Goal: Communication & Community: Answer question/provide support

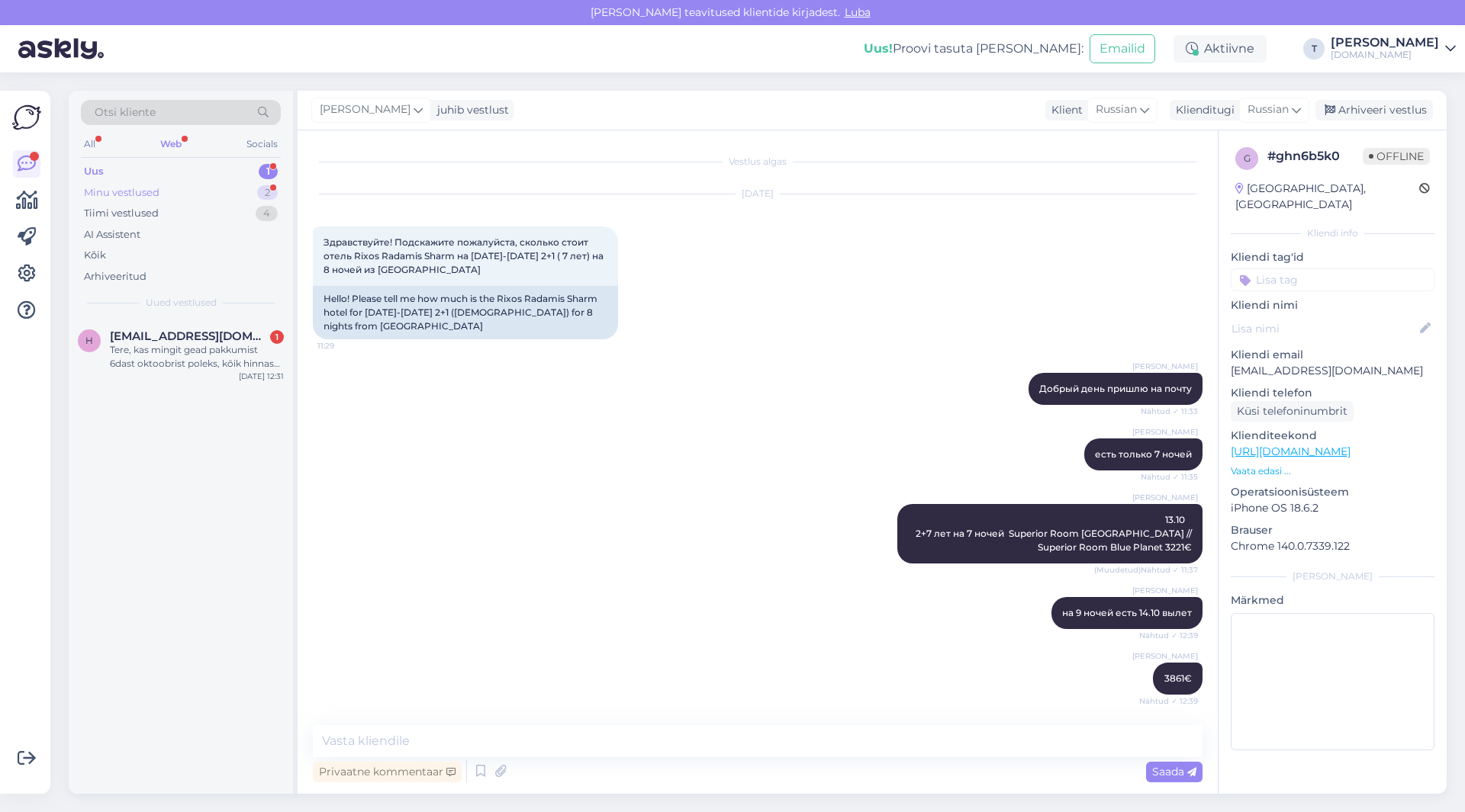
scroll to position [808, 0]
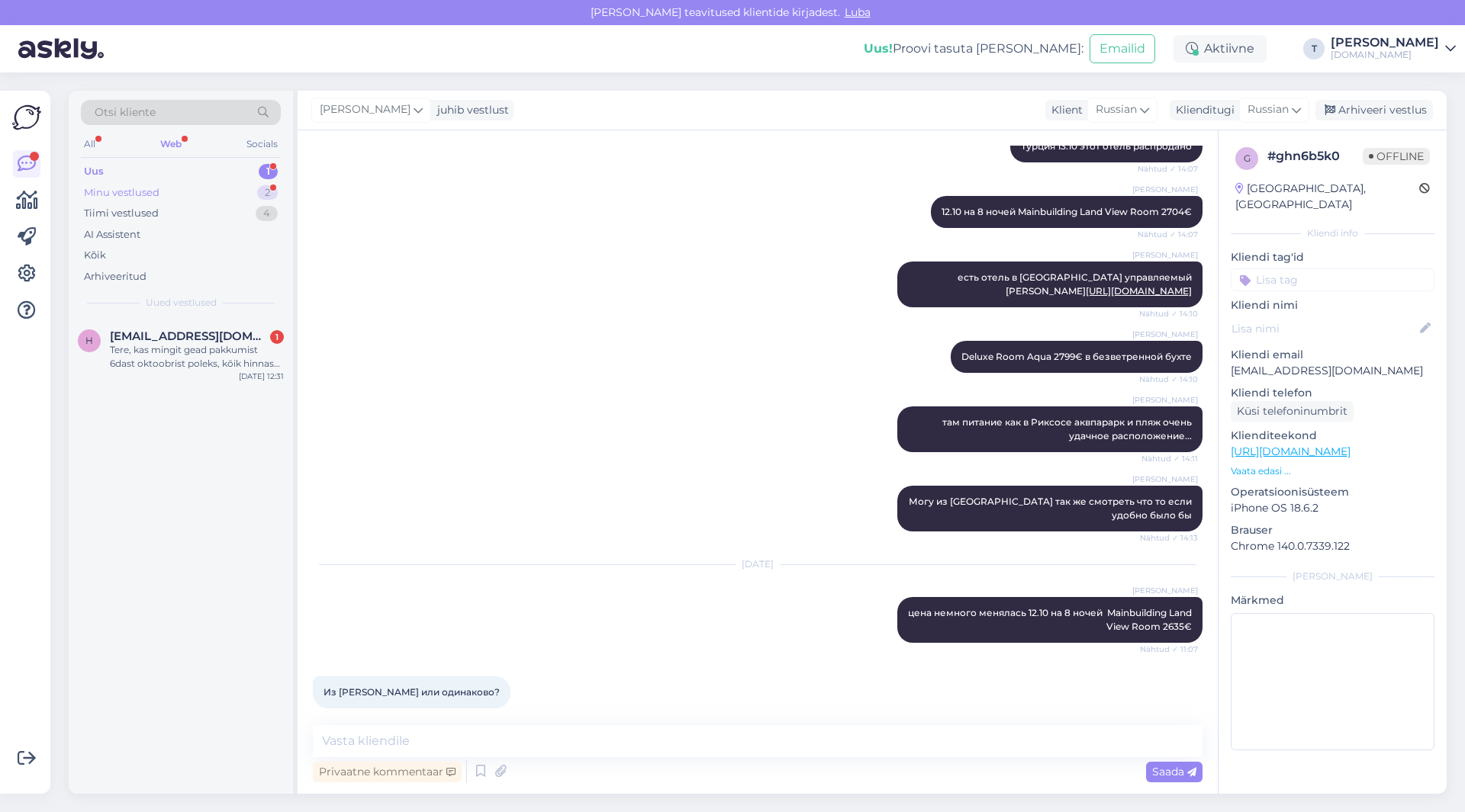
click at [174, 193] on div "Minu vestlused 2" at bounding box center [181, 193] width 200 height 22
click at [173, 419] on div "Из [PERSON_NAME] или одинаково?" at bounding box center [197, 426] width 174 height 27
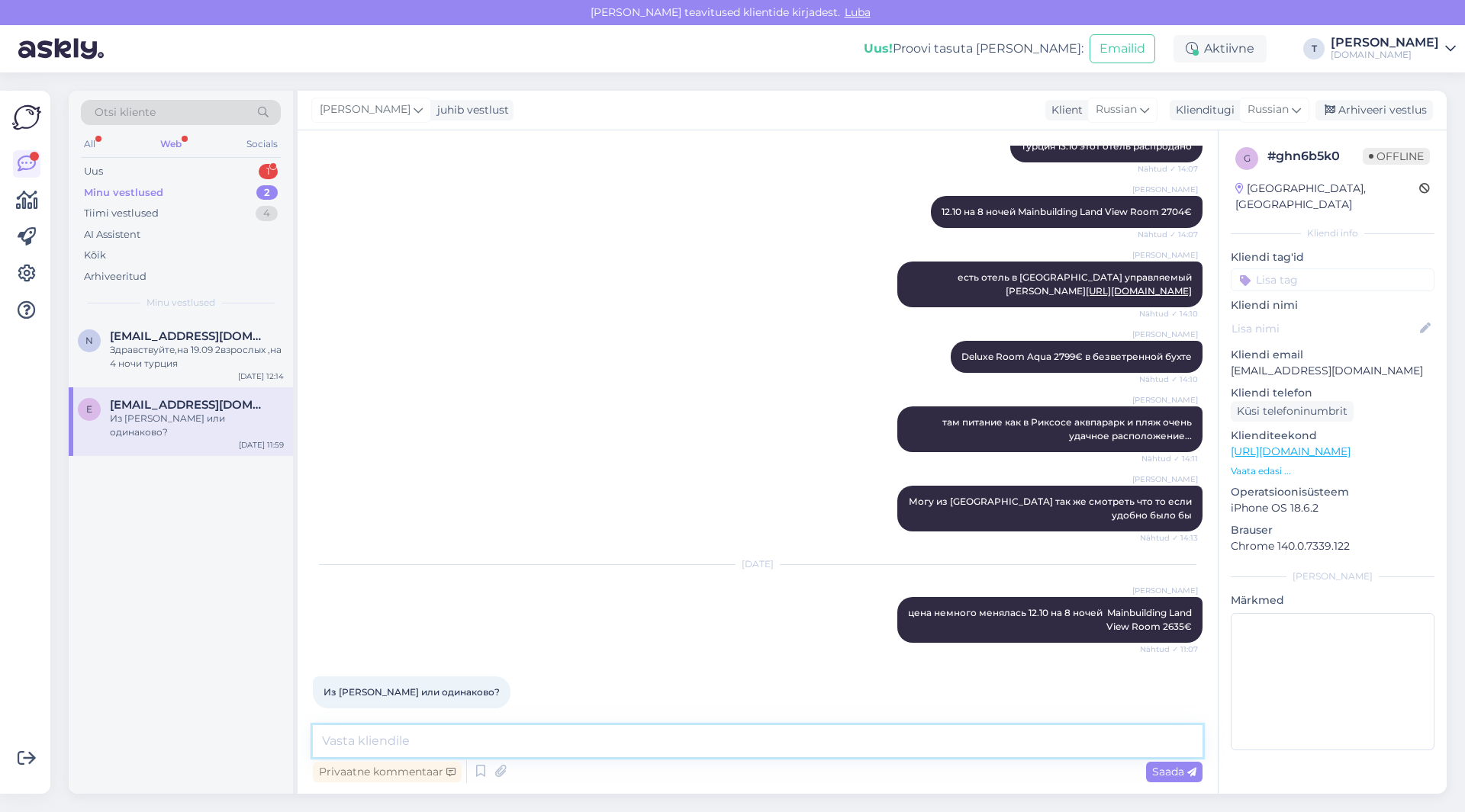
click at [504, 741] on textarea at bounding box center [757, 741] width 890 height 32
type textarea "y"
type textarea "надо сравнивать часто бывает что и дешевле"
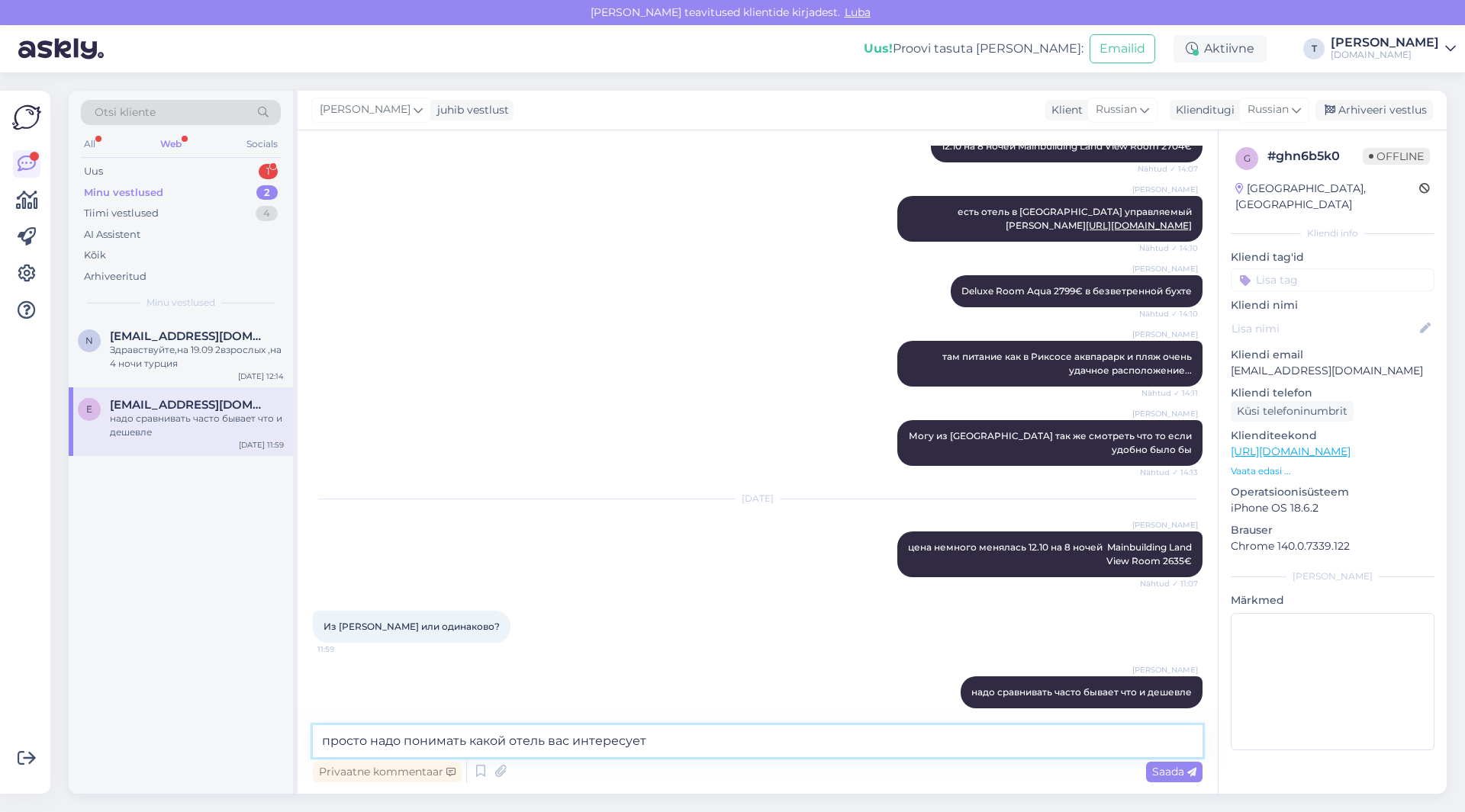
type textarea "просто надо понимать какой отель вас интересует"
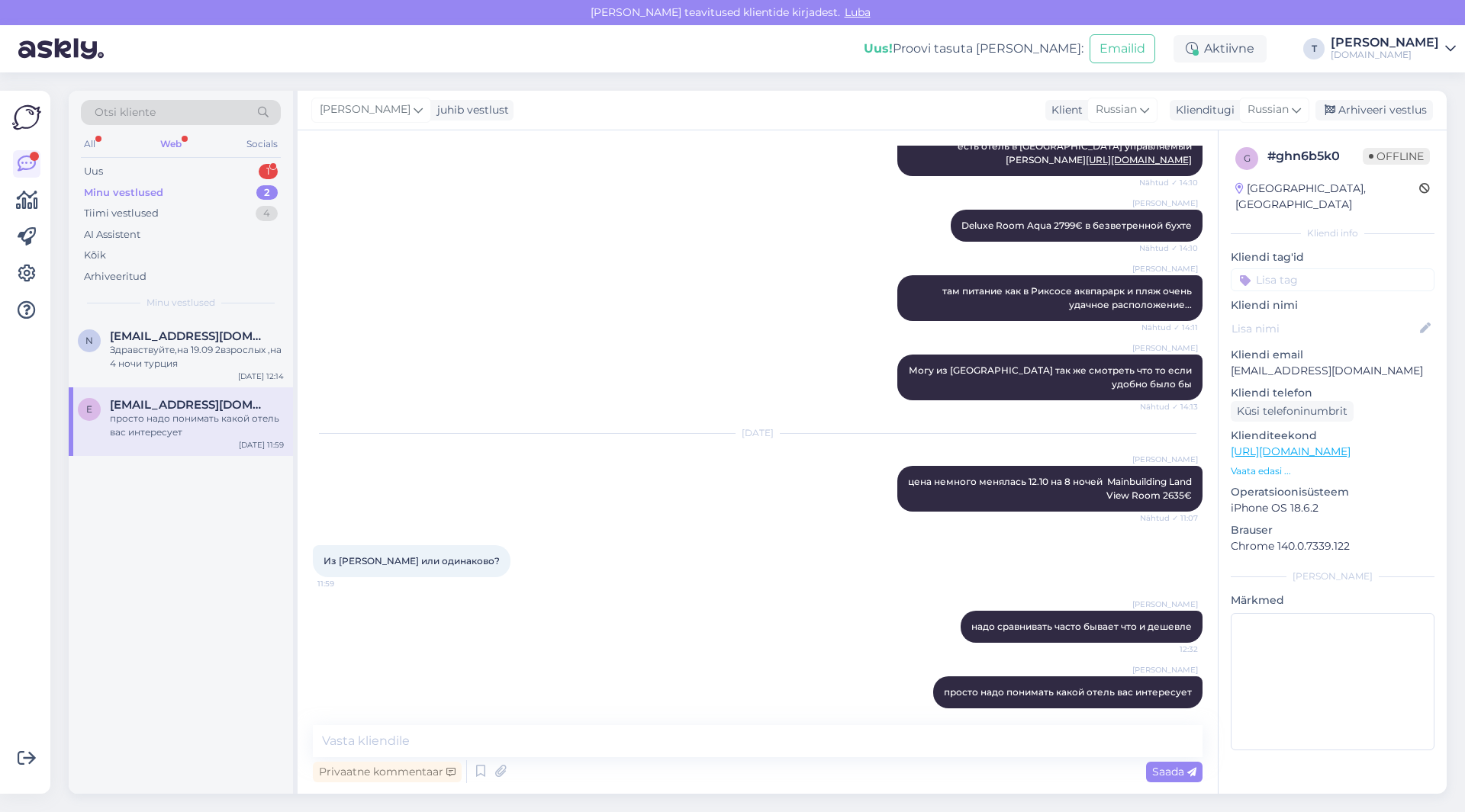
click at [191, 183] on div "Minu vestlused 2" at bounding box center [181, 193] width 200 height 22
click at [191, 163] on div "Uus 1" at bounding box center [181, 171] width 200 height 22
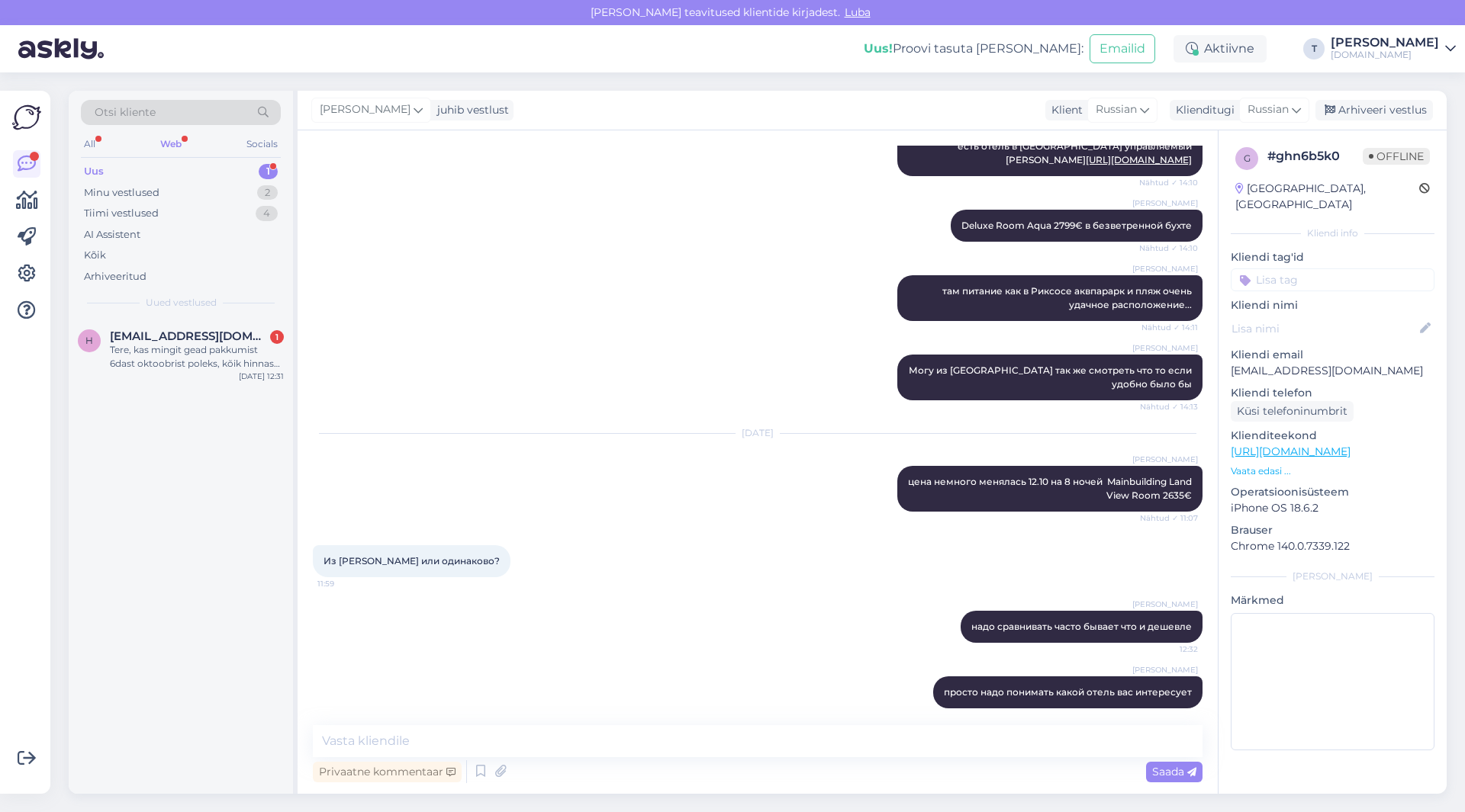
click at [194, 181] on div "Uus 1" at bounding box center [181, 171] width 200 height 22
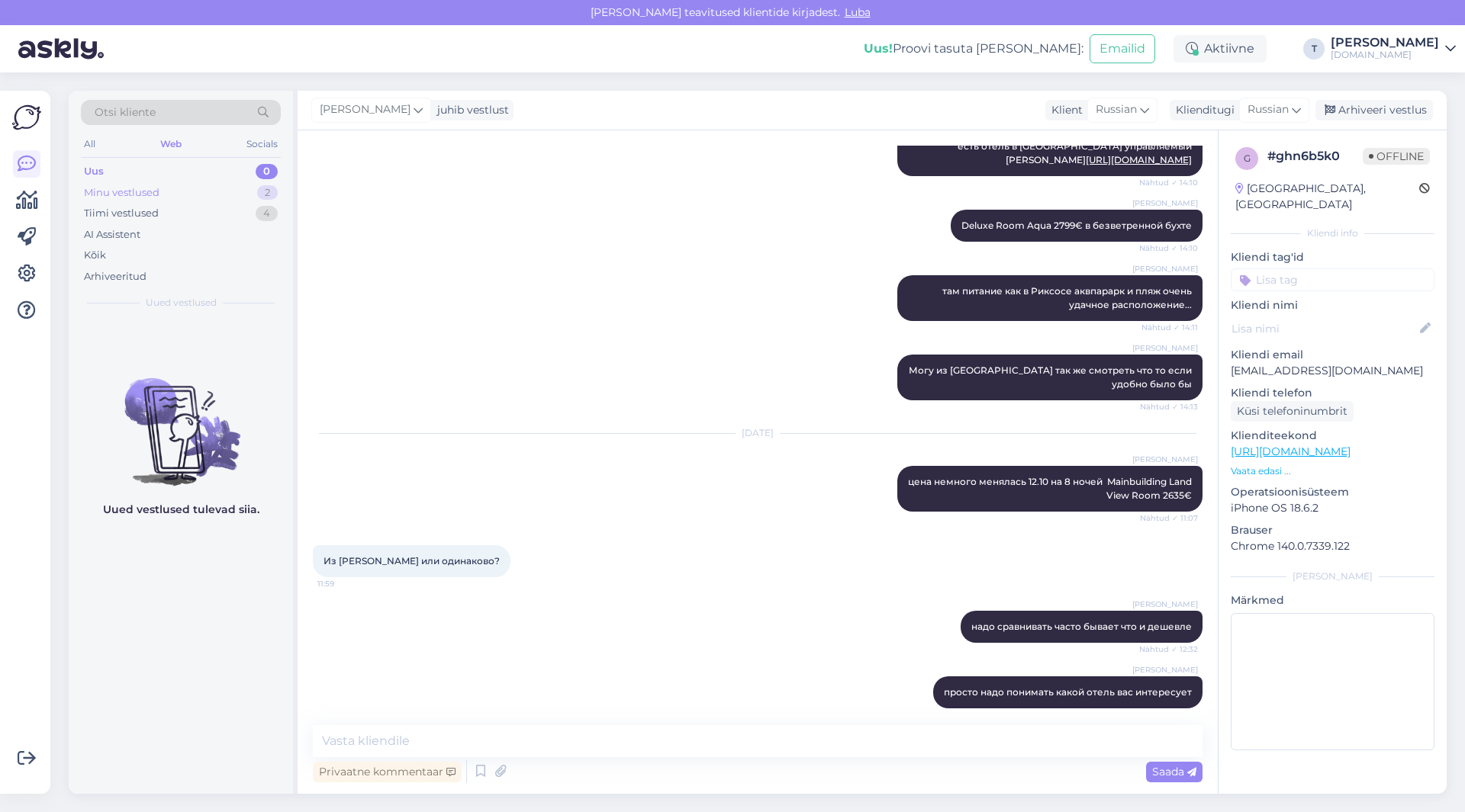
click at [196, 191] on div "Minu vestlused 2" at bounding box center [181, 193] width 200 height 22
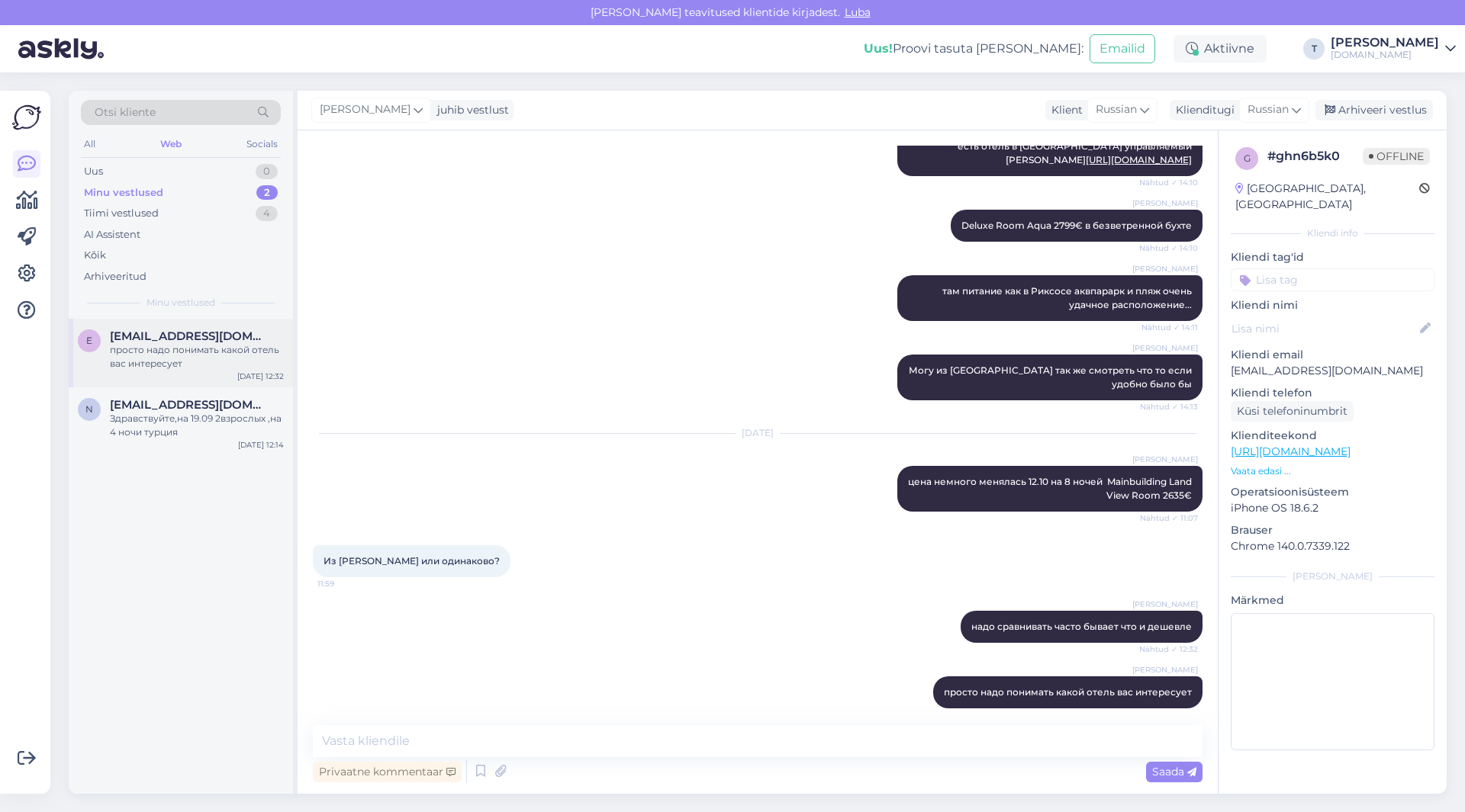
click at [169, 346] on div "просто надо понимать какой отель вас интересует" at bounding box center [197, 357] width 174 height 27
click at [146, 195] on div "Minu vestlused" at bounding box center [123, 193] width 80 height 15
click at [150, 402] on span "[EMAIL_ADDRESS][DOMAIN_NAME]" at bounding box center [189, 405] width 158 height 14
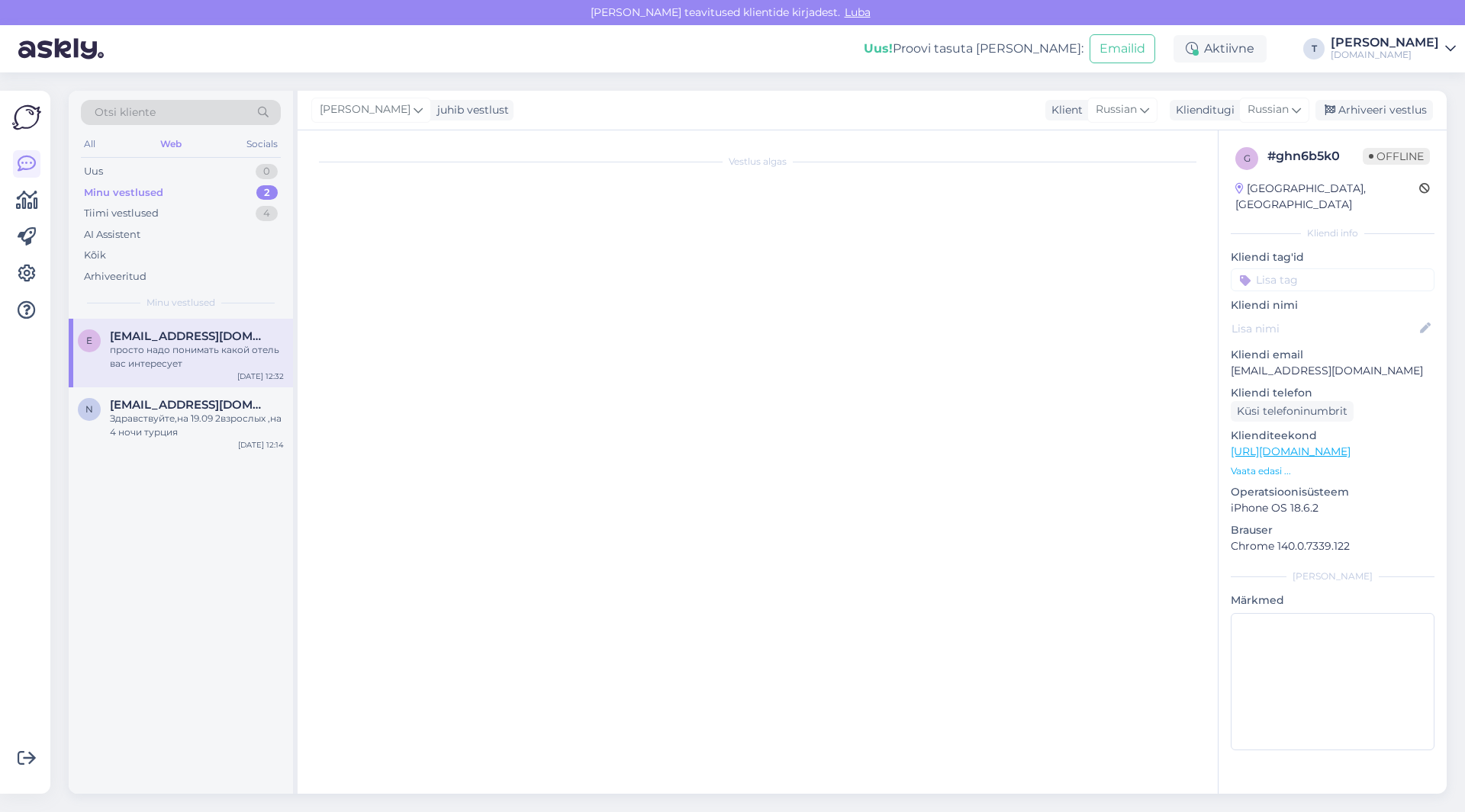
scroll to position [0, 0]
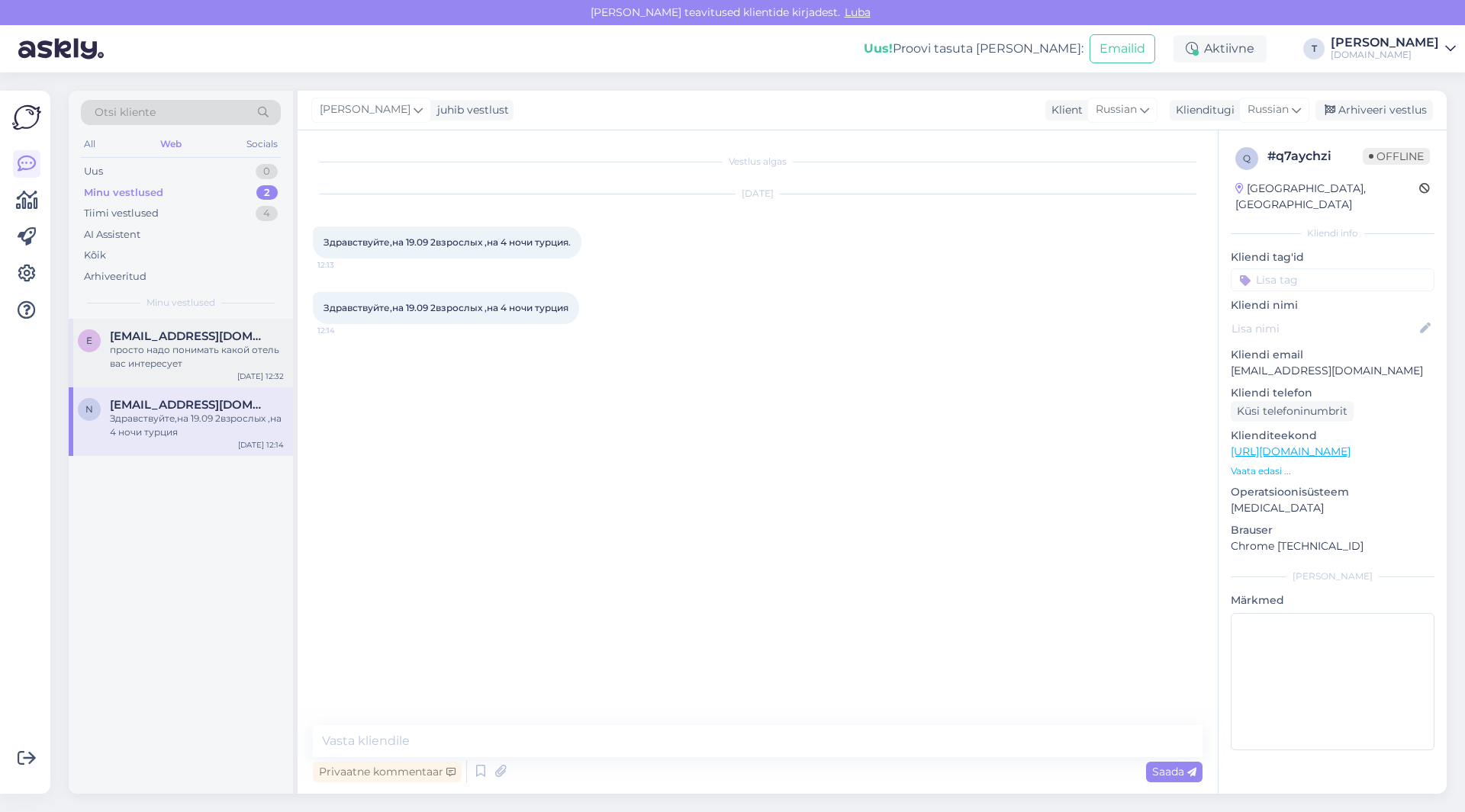
click at [150, 346] on div "просто надо понимать какой отель вас интересует" at bounding box center [197, 357] width 174 height 27
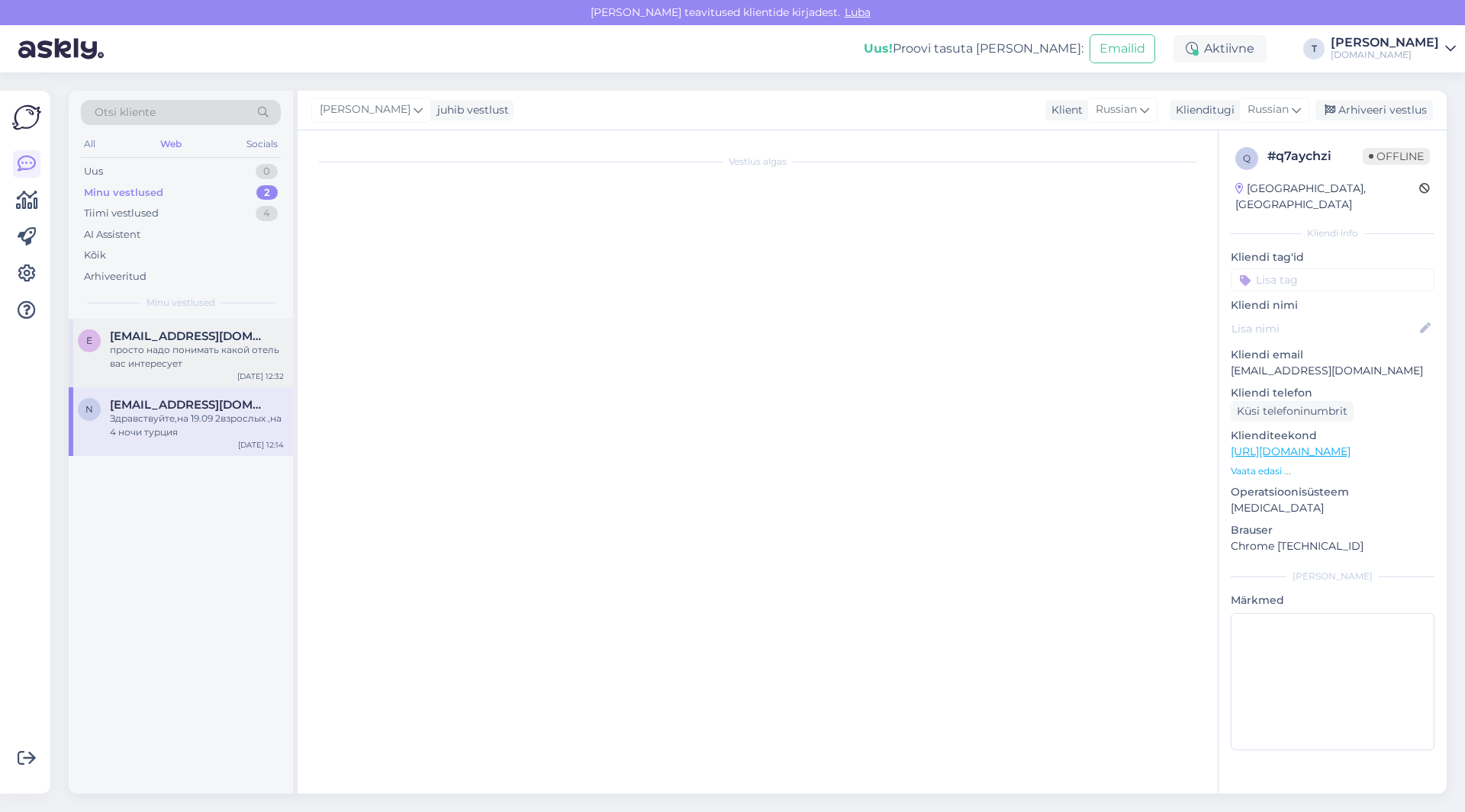
scroll to position [940, 0]
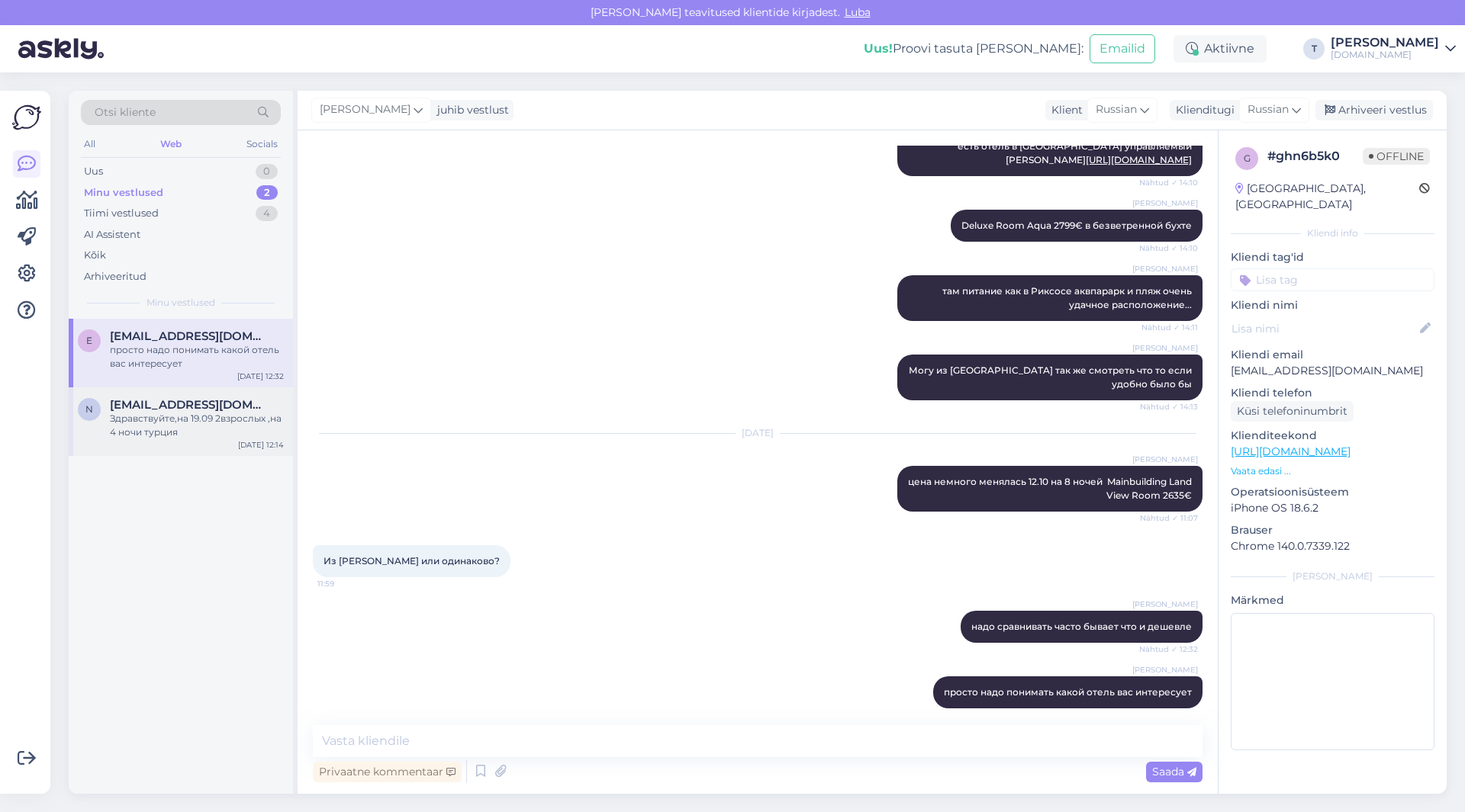
click at [146, 429] on div "Здравствуйте,на 19.09 2взрослых ,на 4 ночи турция" at bounding box center [197, 426] width 174 height 27
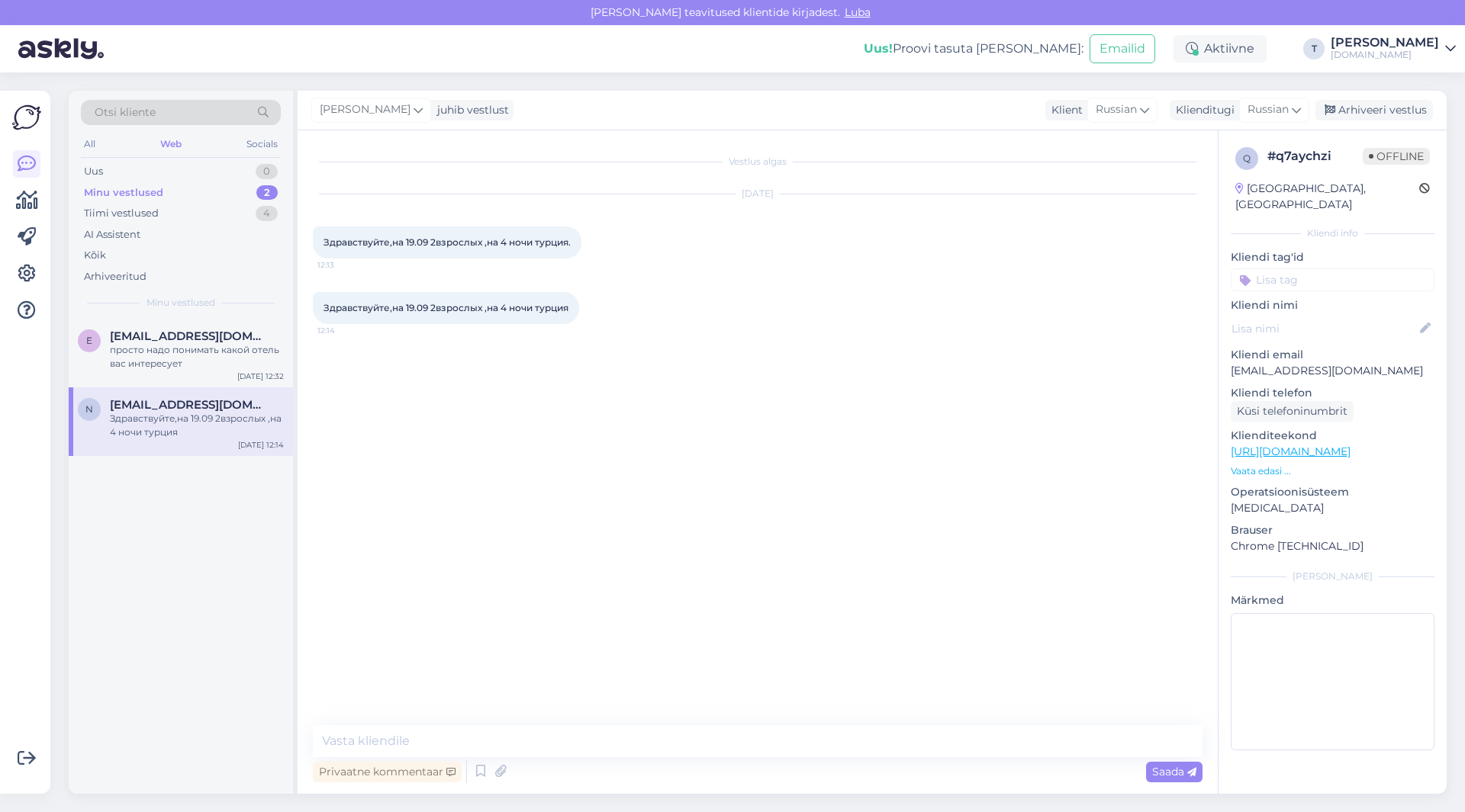
click at [1275, 464] on p "Vaata edasi ..." at bounding box center [1333, 471] width 204 height 14
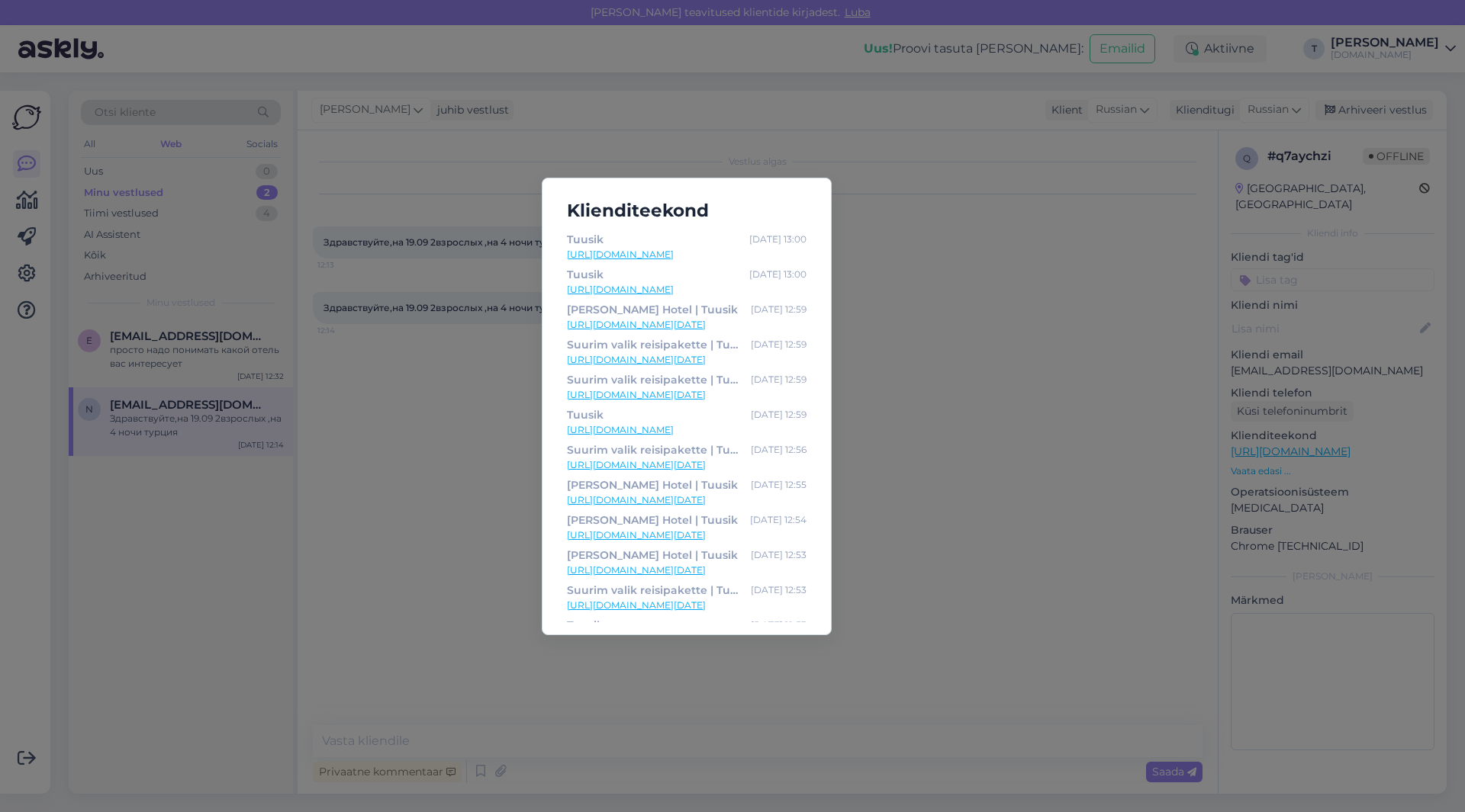
click at [606, 322] on link "[URL][DOMAIN_NAME][DATE]" at bounding box center [686, 324] width 239 height 14
click at [393, 447] on div "Klienditeekond Tuusik [DATE] 13:00 [URL][DOMAIN_NAME] Tuusik [DATE] 13:00 [URL]…" at bounding box center [732, 406] width 1465 height 812
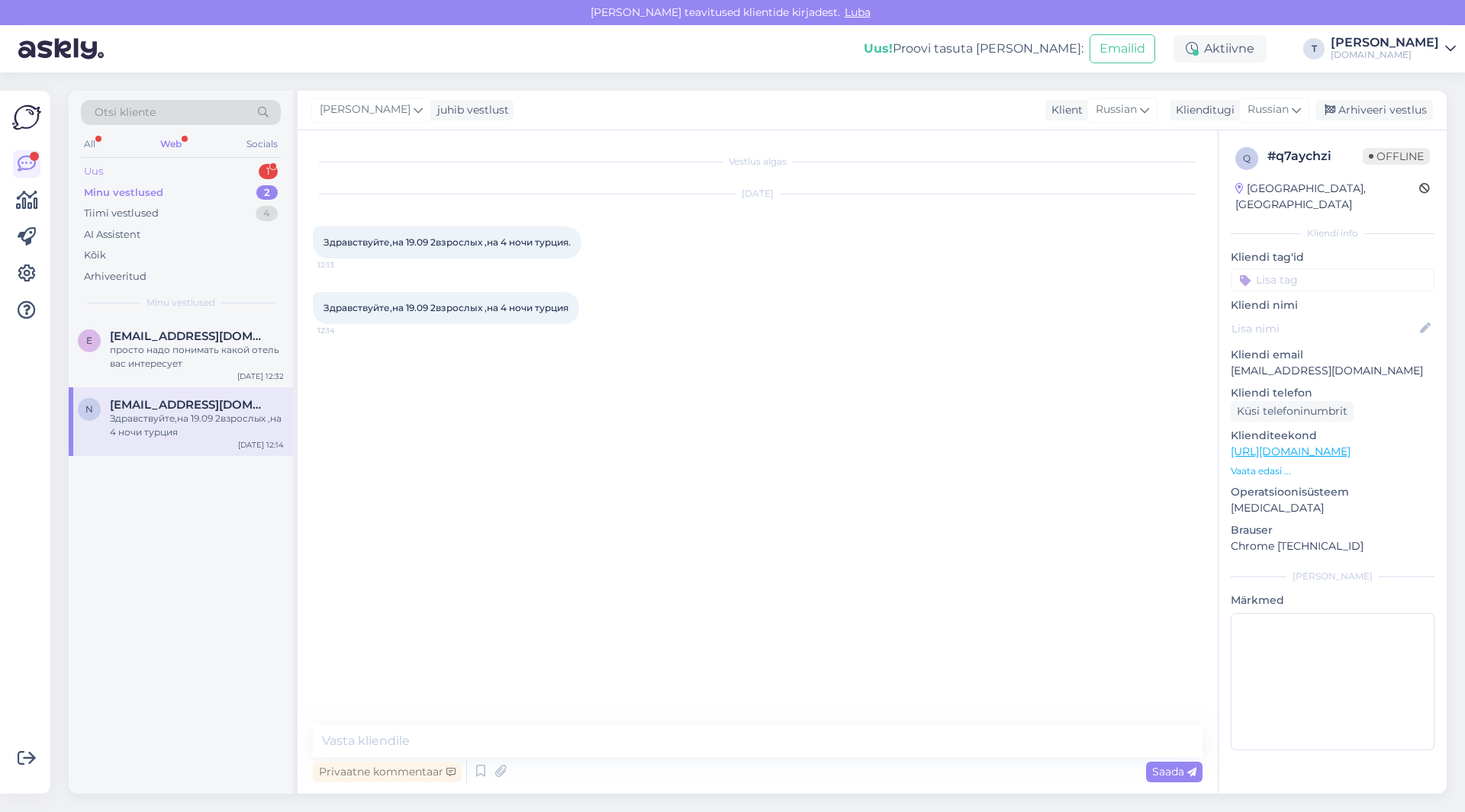
click at [202, 169] on div "Uus 1" at bounding box center [181, 171] width 200 height 22
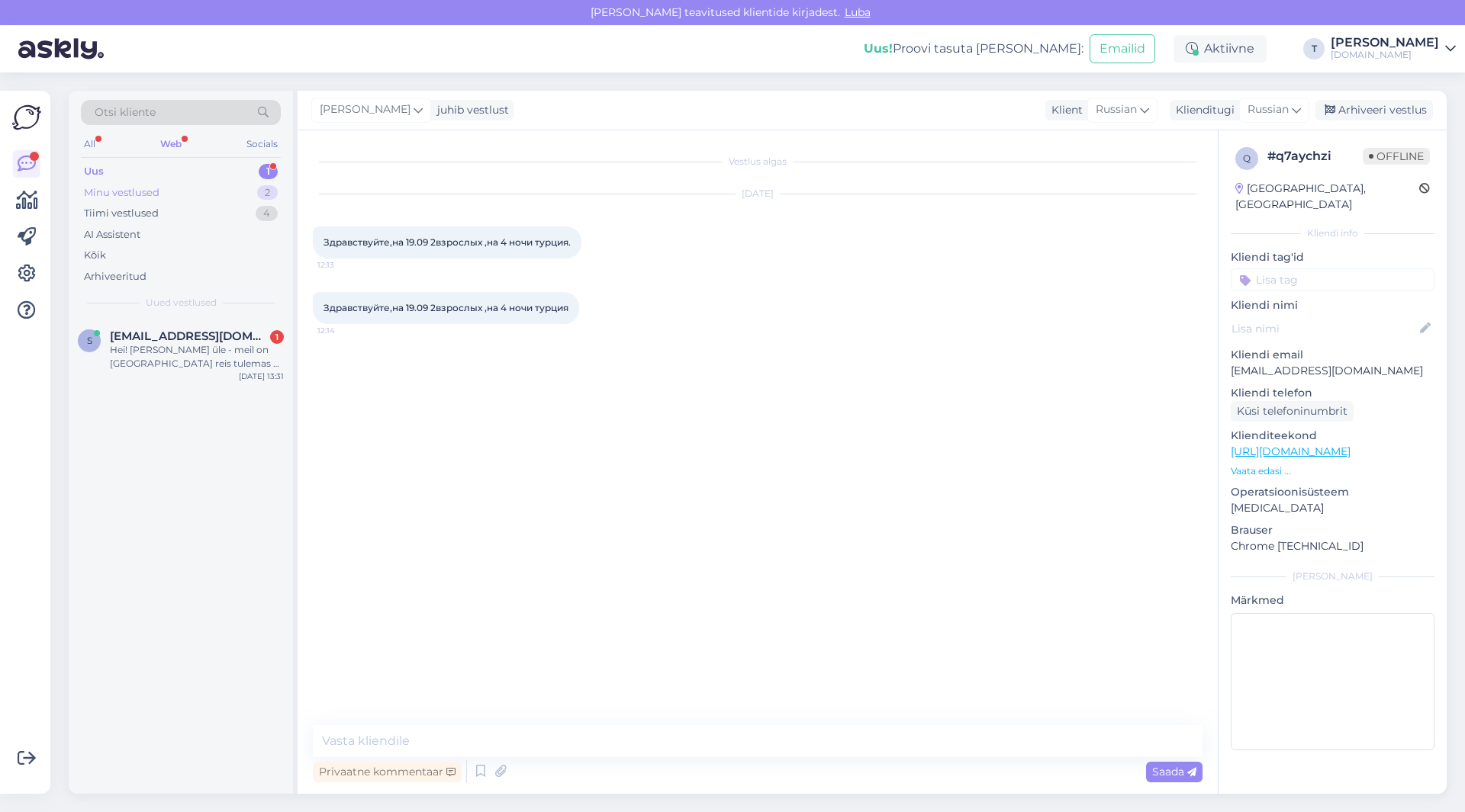
click at [203, 189] on div "Minu vestlused 2" at bounding box center [181, 193] width 200 height 22
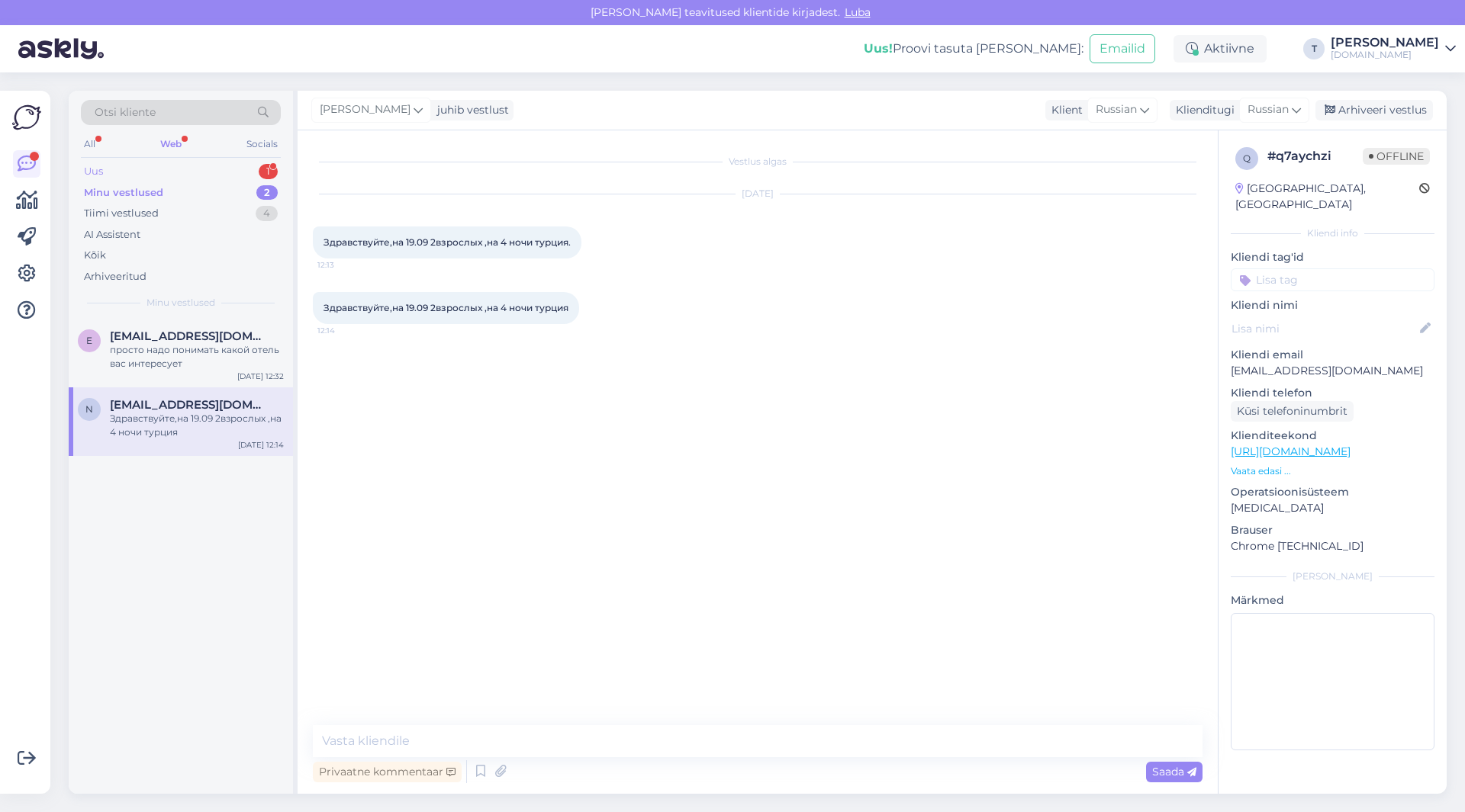
click at [194, 162] on div "Uus 1" at bounding box center [181, 171] width 200 height 22
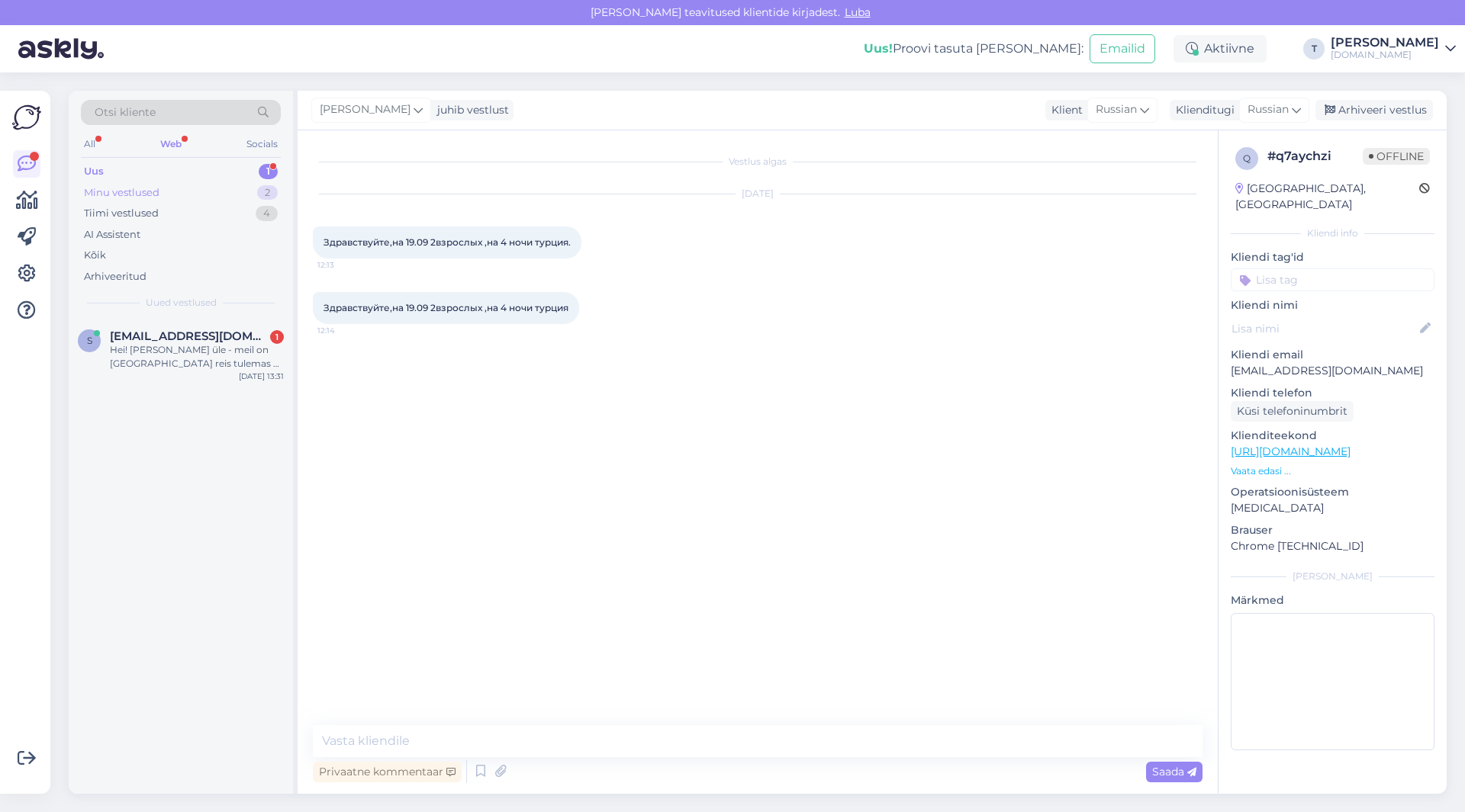
click at [168, 186] on div "Minu vestlused 2" at bounding box center [181, 193] width 200 height 22
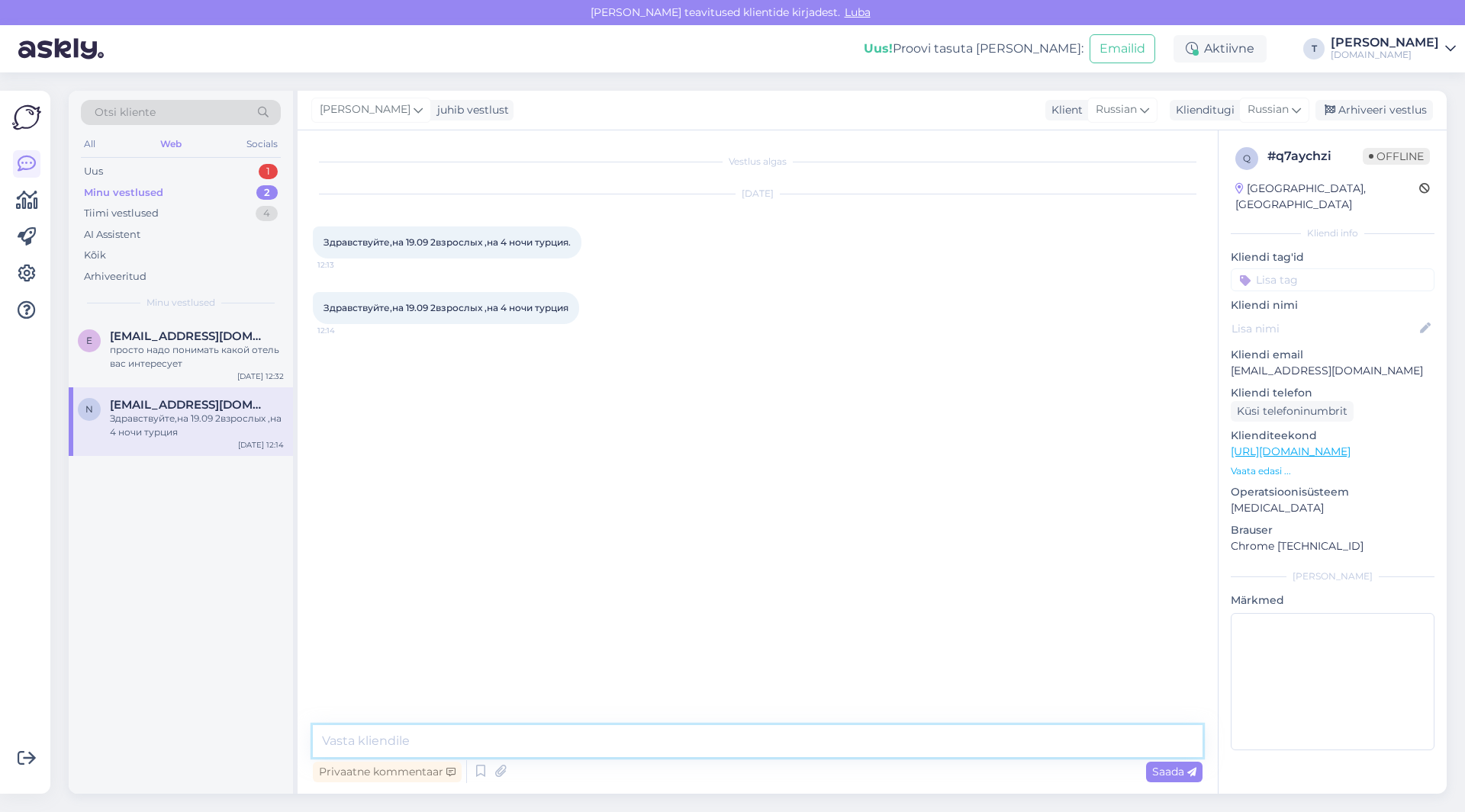
click at [430, 741] on textarea at bounding box center [757, 741] width 890 height 32
type textarea "добрый день осталось 3 места на самолёт"
drag, startPoint x: 603, startPoint y: 742, endPoint x: 486, endPoint y: 516, distance: 254.5
click at [602, 742] on textarea at bounding box center [757, 741] width 890 height 32
click at [476, 744] on textarea at bounding box center [757, 741] width 890 height 32
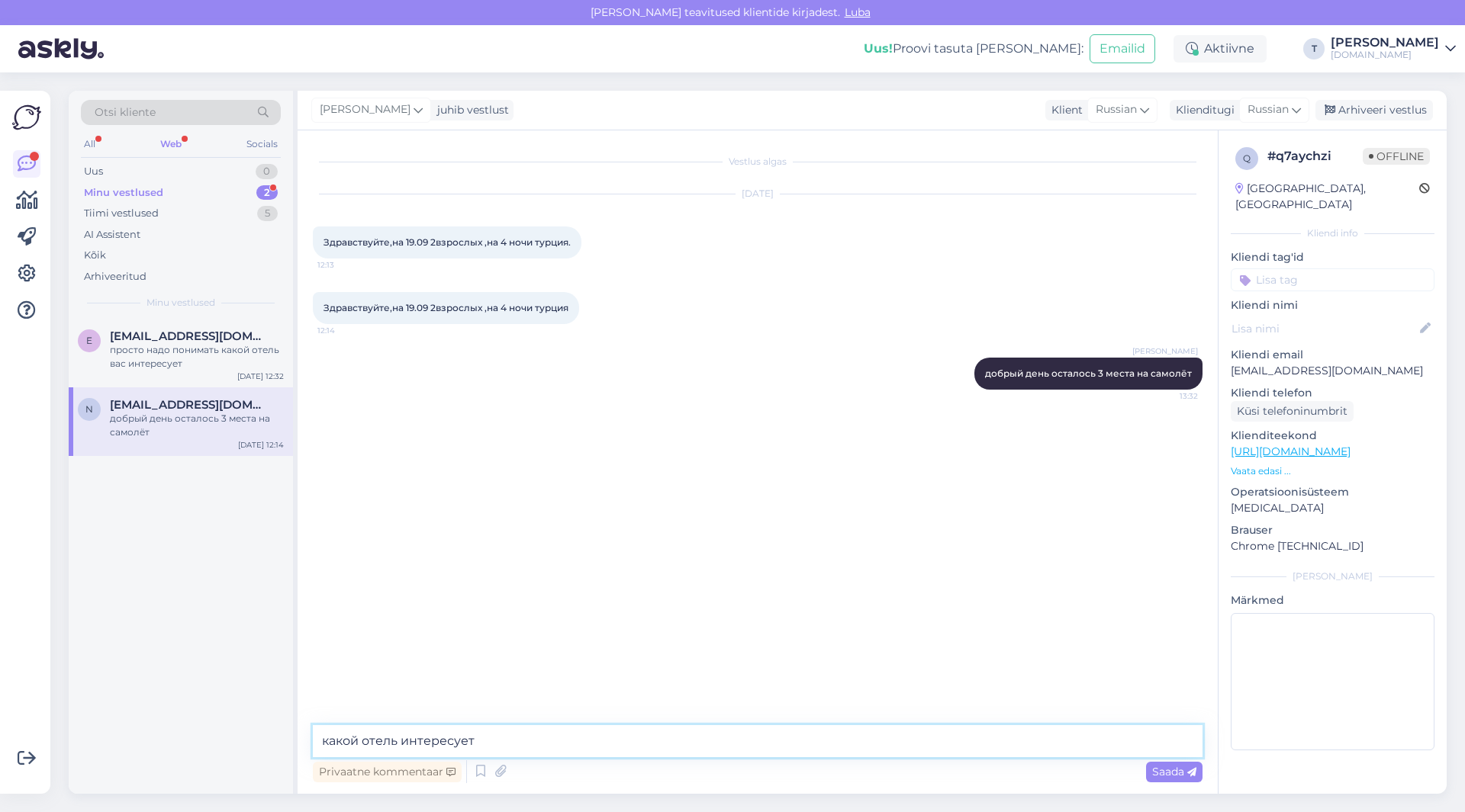
type textarea "какой отель интересует?"
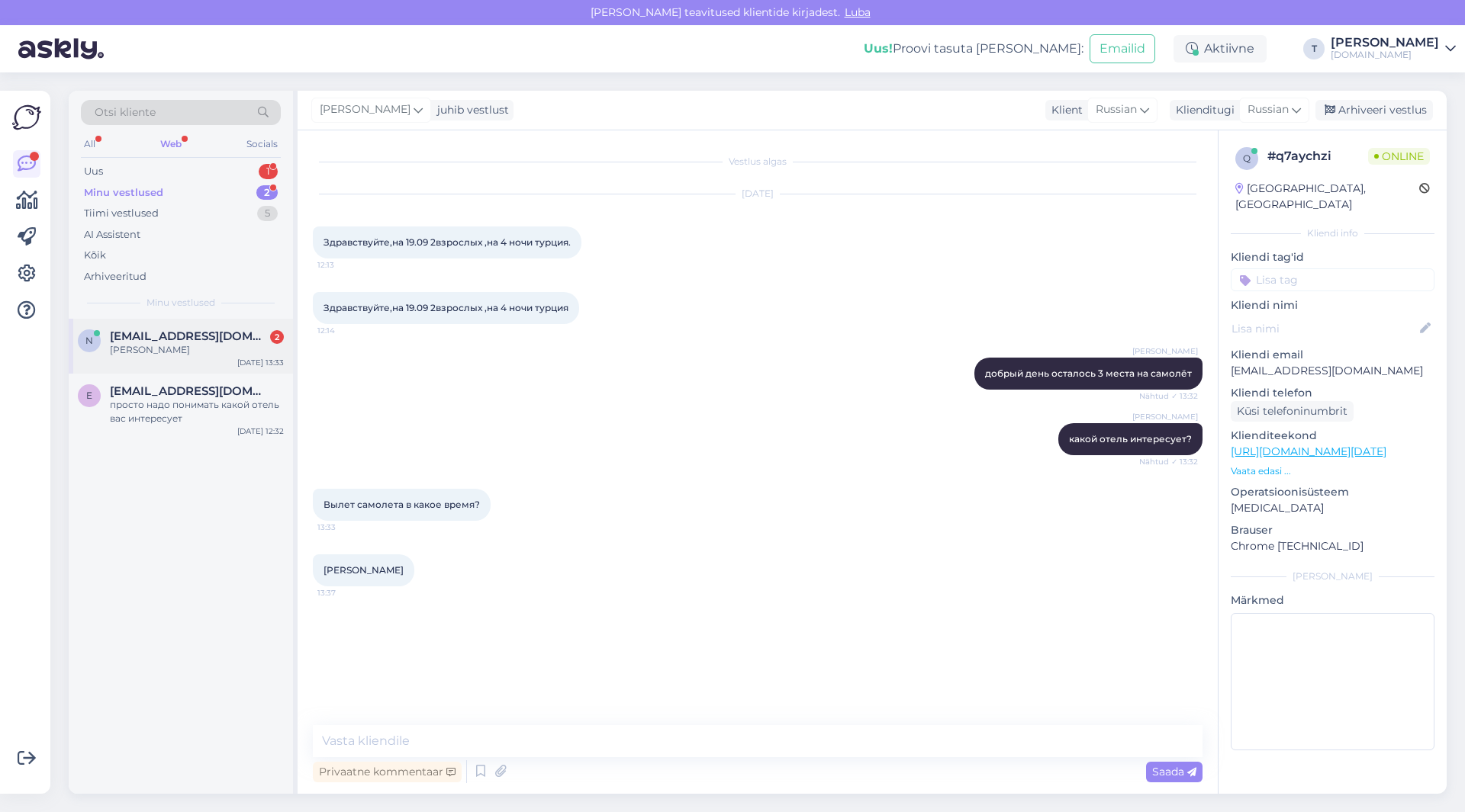
click at [204, 342] on span "[EMAIL_ADDRESS][DOMAIN_NAME]" at bounding box center [189, 336] width 158 height 14
click at [462, 741] on textarea at bounding box center [757, 741] width 890 height 32
type textarea "t"
paste textarea "Standard"
click at [370, 741] on textarea "Standar298 €" at bounding box center [757, 741] width 890 height 32
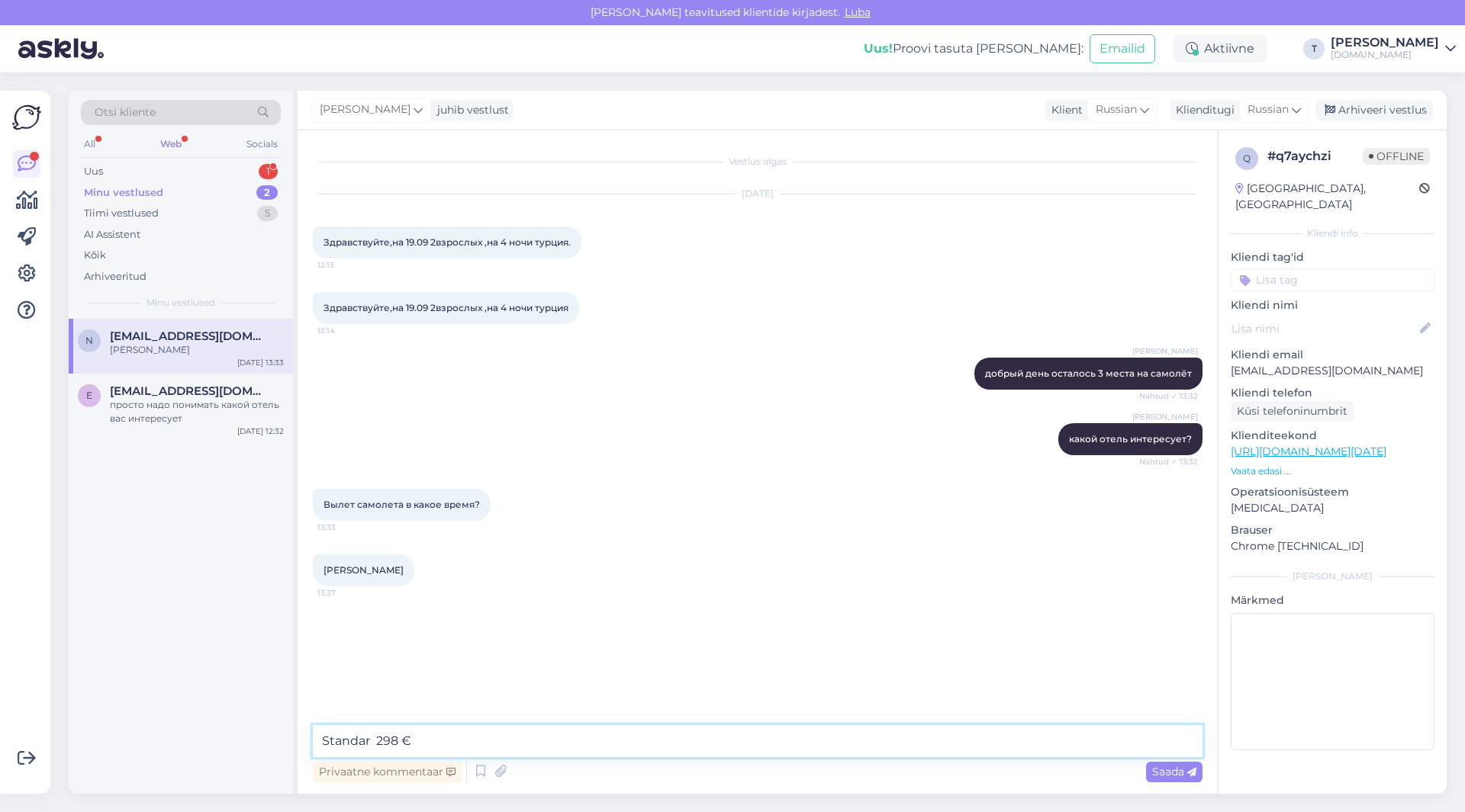
click at [419, 741] on textarea "Standar 298 €" at bounding box center [757, 741] width 890 height 32
type textarea "Standar 298€ на одного"
click at [618, 739] on textarea at bounding box center [757, 741] width 890 height 32
type textarea "за двоих номер 596€"
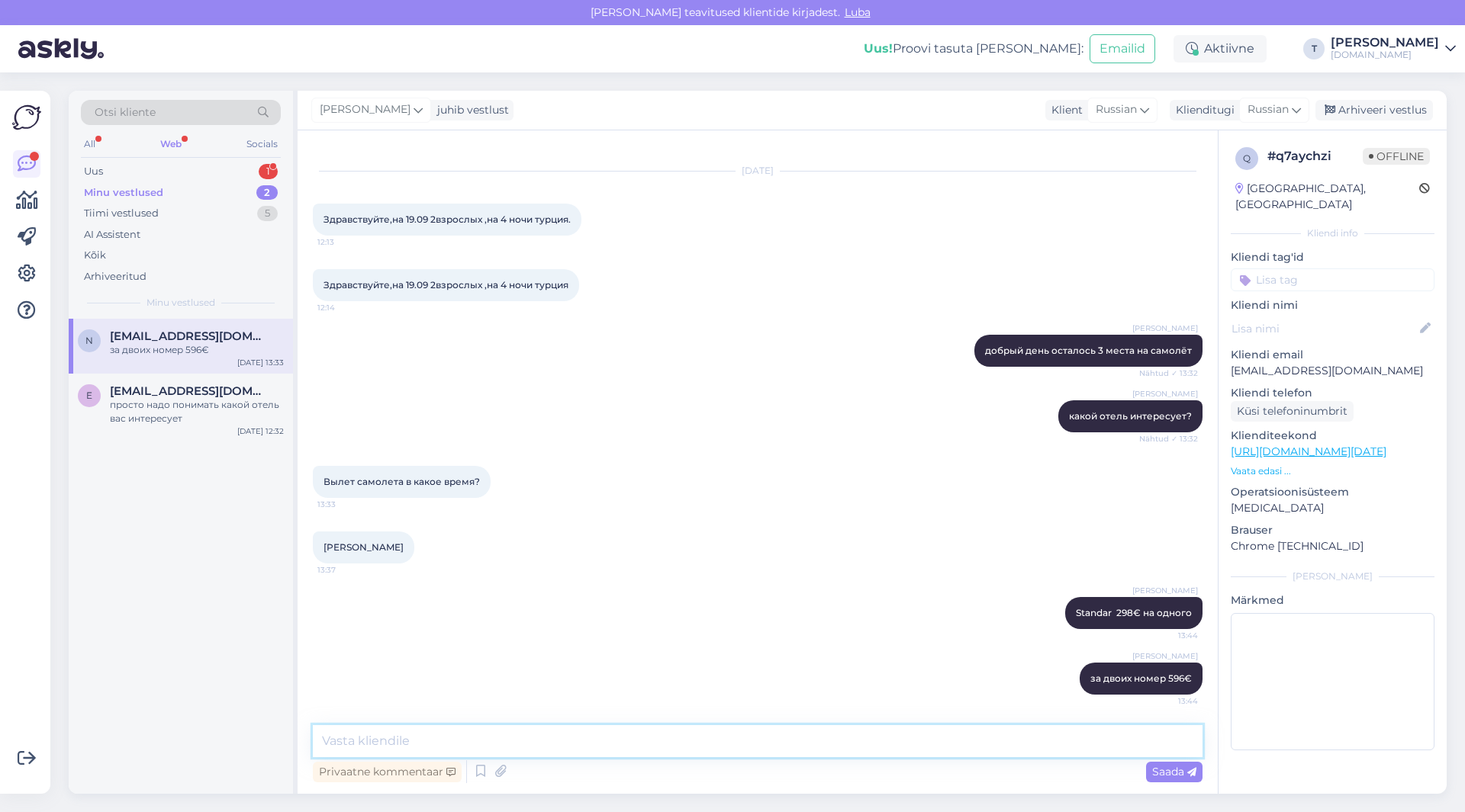
click at [674, 743] on textarea at bounding box center [757, 741] width 890 height 32
type textarea "t"
click at [996, 741] on textarea "Если желаете бронировать то только по предоплате, мы присылаем счёт , вы нам им…" at bounding box center [757, 741] width 890 height 32
click at [1136, 737] on textarea "Если желаете бронировать то только по предоплате, мы присылаем счёт , вы нам им…" at bounding box center [757, 741] width 890 height 32
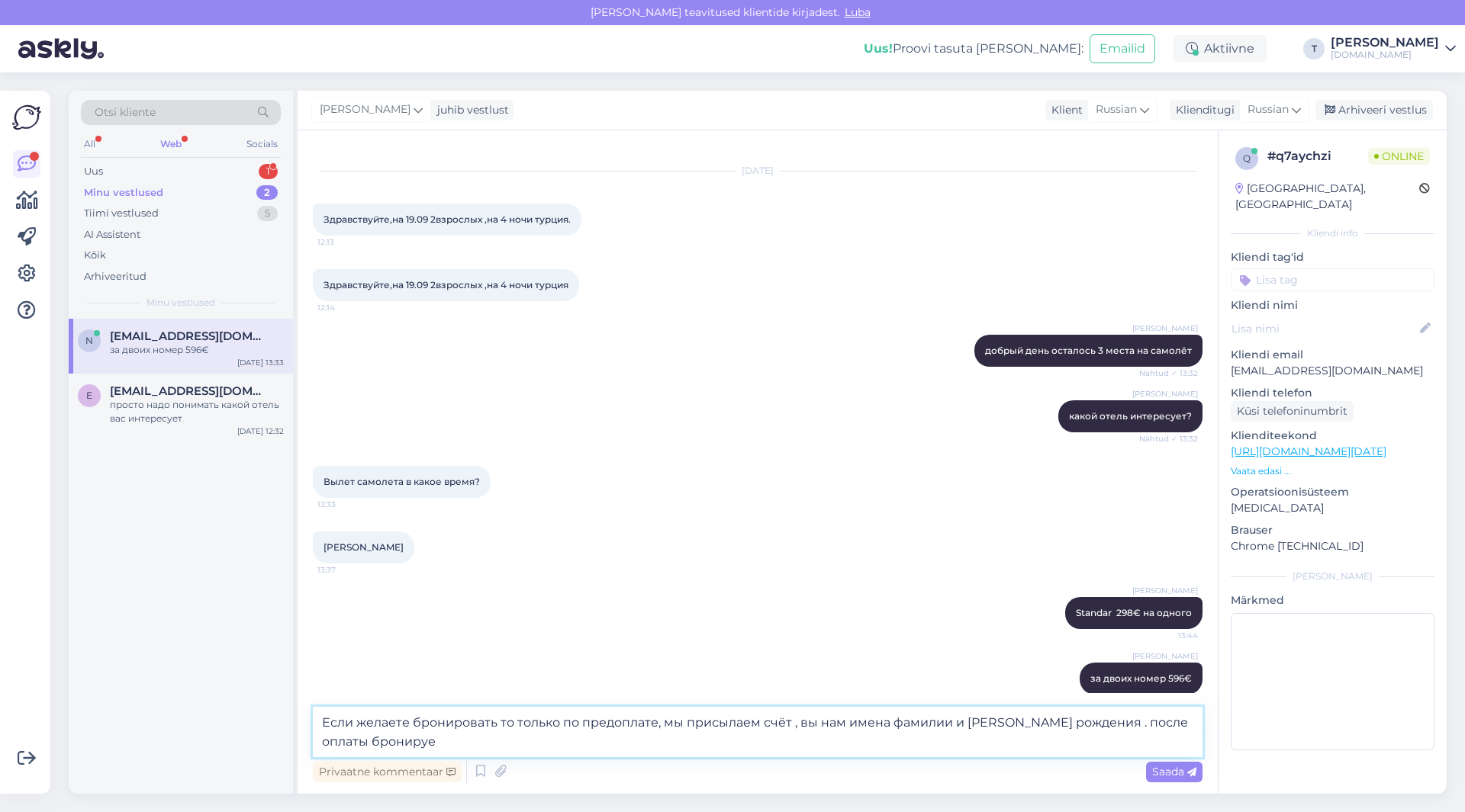
type textarea "Если желаете бронировать то только по предоплате, мы присылаем счёт , вы нам им…"
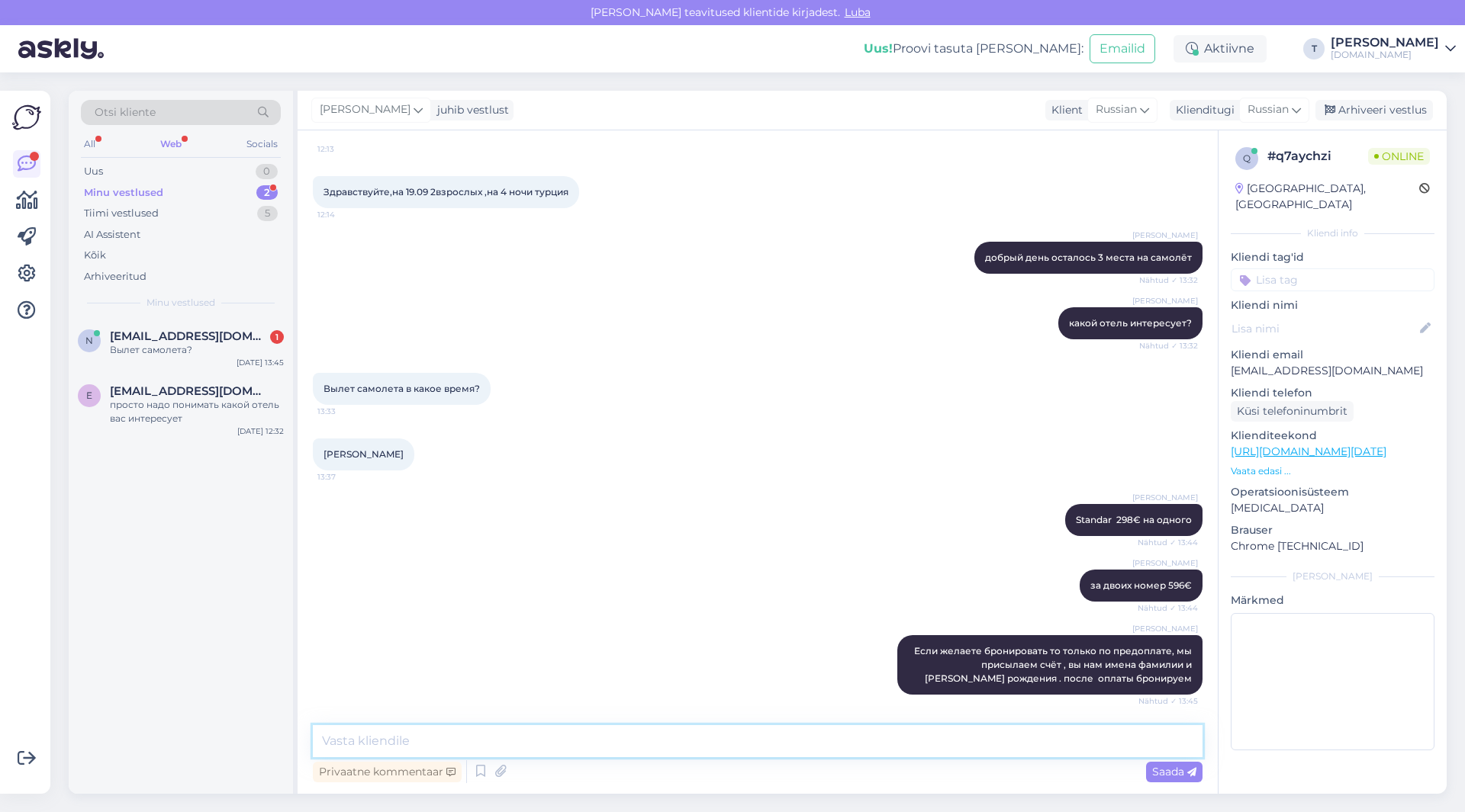
scroll to position [182, 0]
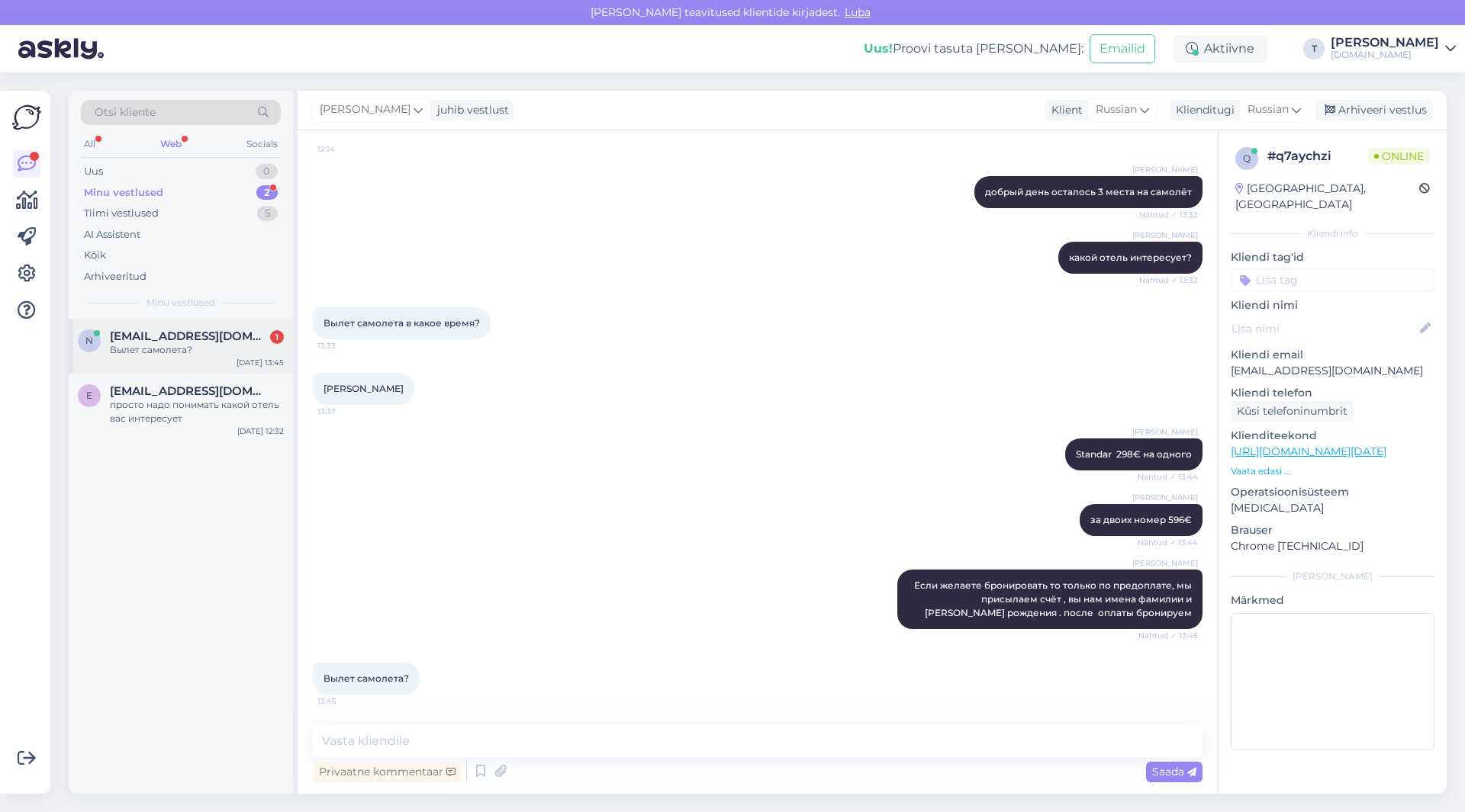
click at [189, 343] on div "Вылет самолета?" at bounding box center [197, 349] width 174 height 14
click at [415, 745] on textarea at bounding box center [757, 741] width 890 height 32
click at [450, 741] on textarea "туда в 12ю10 назад 2330" at bounding box center [757, 741] width 890 height 32
click at [452, 742] on textarea "туда в 12ю10 назад 2330" at bounding box center [757, 741] width 890 height 32
click at [382, 741] on textarea "туда в 12ю10 назад 23.30" at bounding box center [757, 741] width 890 height 32
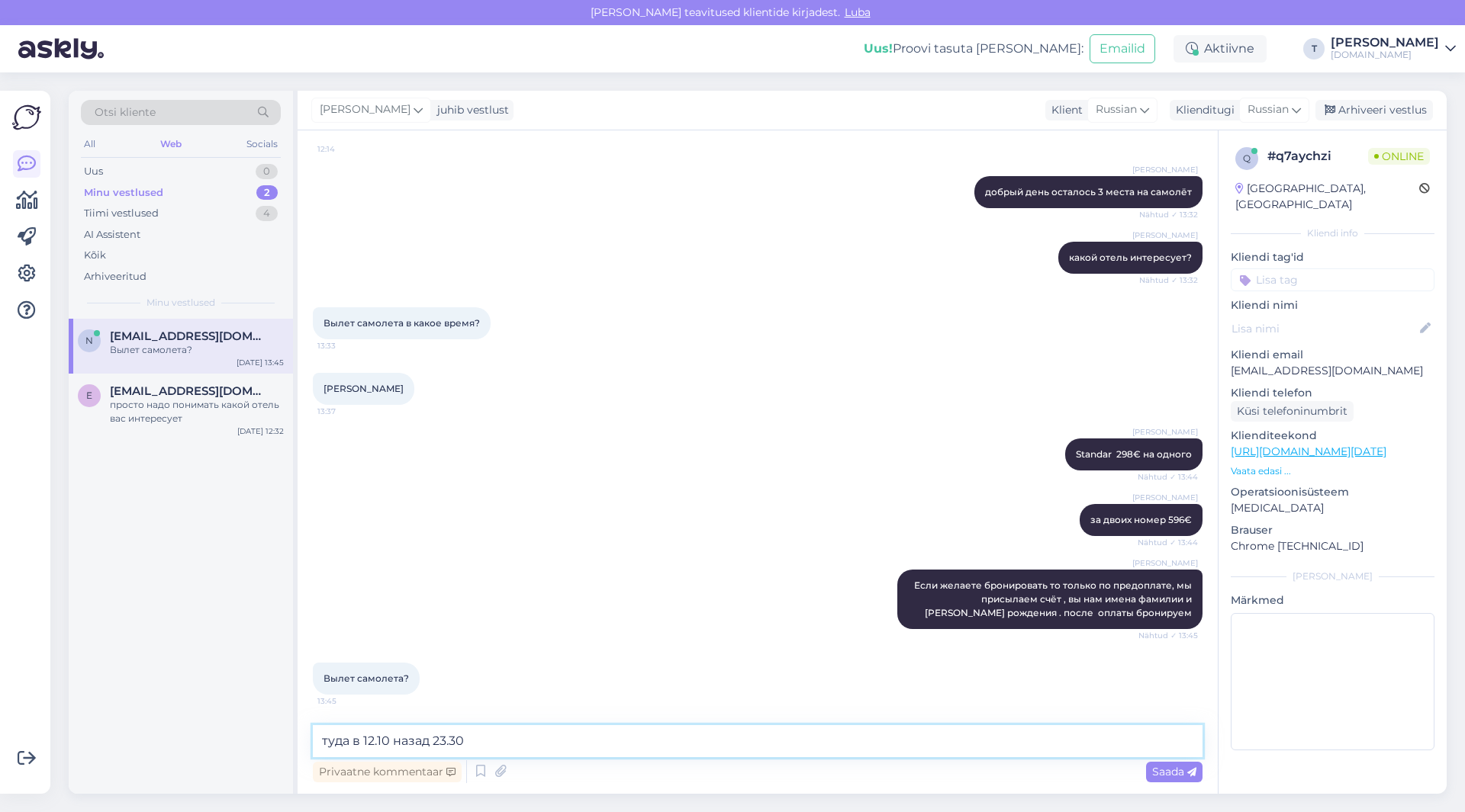
drag, startPoint x: 379, startPoint y: 740, endPoint x: 388, endPoint y: 742, distance: 9.2
click at [388, 742] on textarea "туда в 12.10 назад 23.30" at bounding box center [757, 741] width 890 height 32
click at [501, 743] on textarea "туда в 12.05 назад 23.30" at bounding box center [757, 741] width 890 height 32
type textarea "туда в 12.05 назад 23.30"
click at [1184, 766] on span "Saada" at bounding box center [1174, 771] width 44 height 14
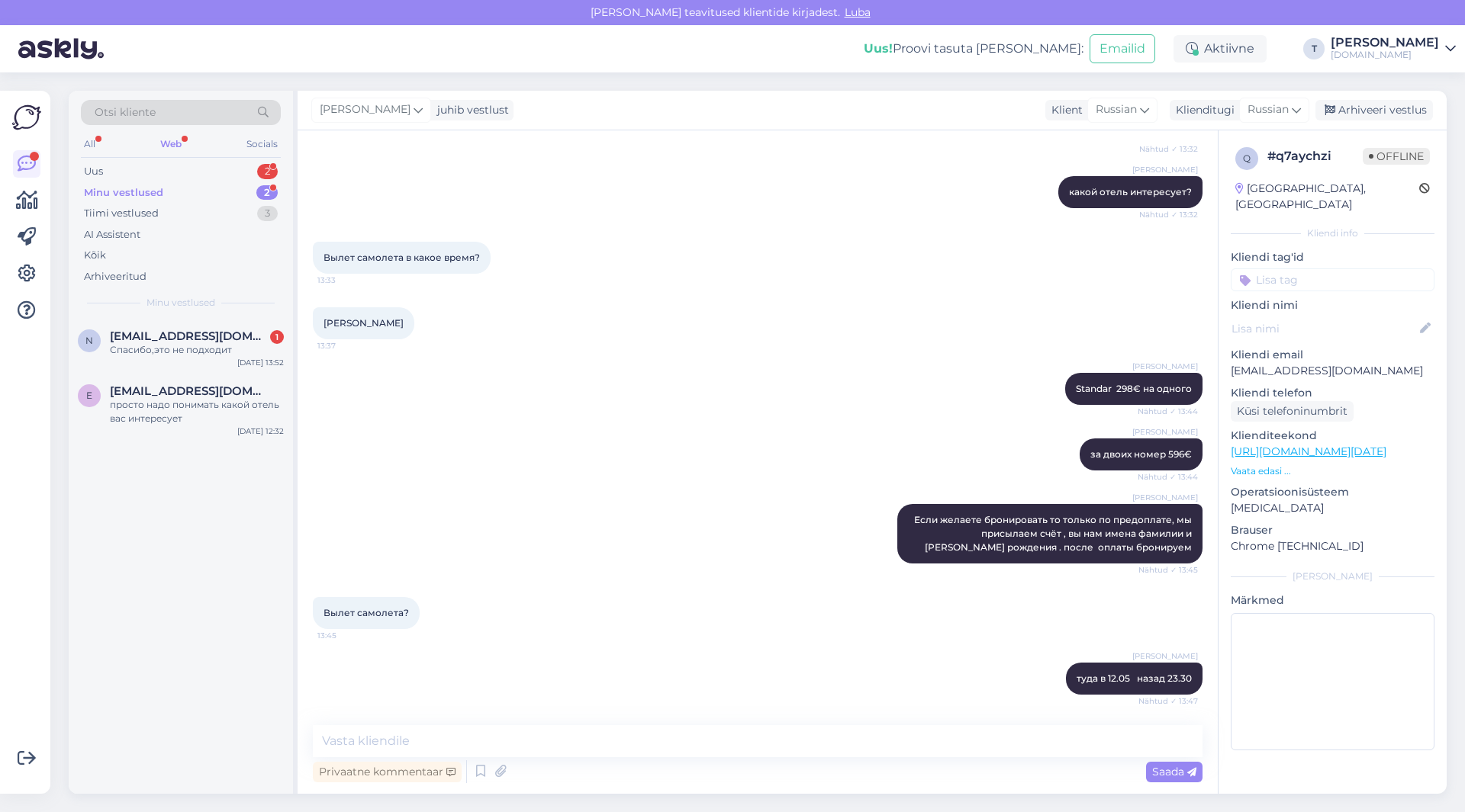
scroll to position [312, 0]
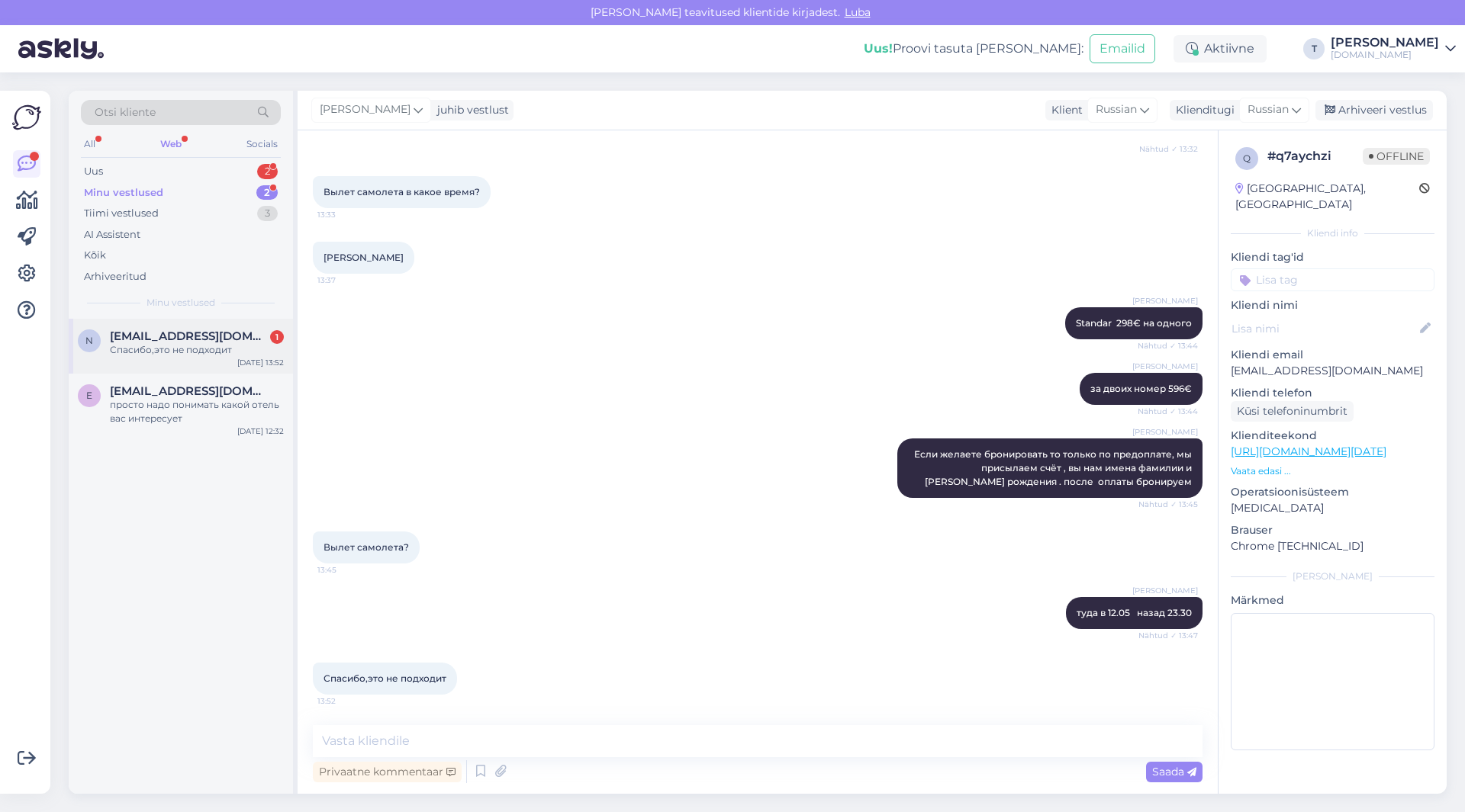
click at [222, 347] on div "Спасибо,это не подходит" at bounding box center [197, 349] width 174 height 14
click at [161, 409] on div "просто надо понимать какой отель вас интересует" at bounding box center [197, 412] width 174 height 27
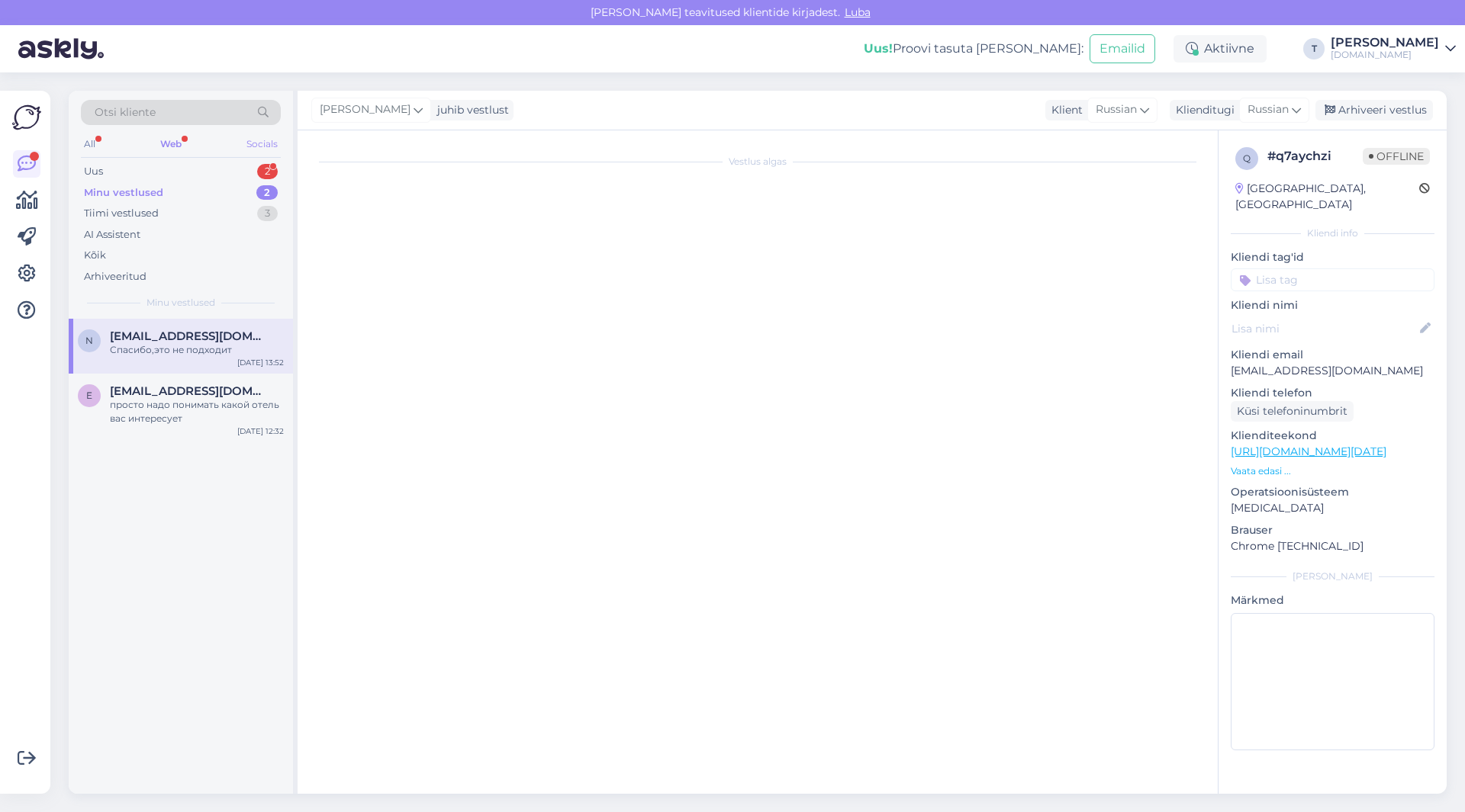
scroll to position [940, 0]
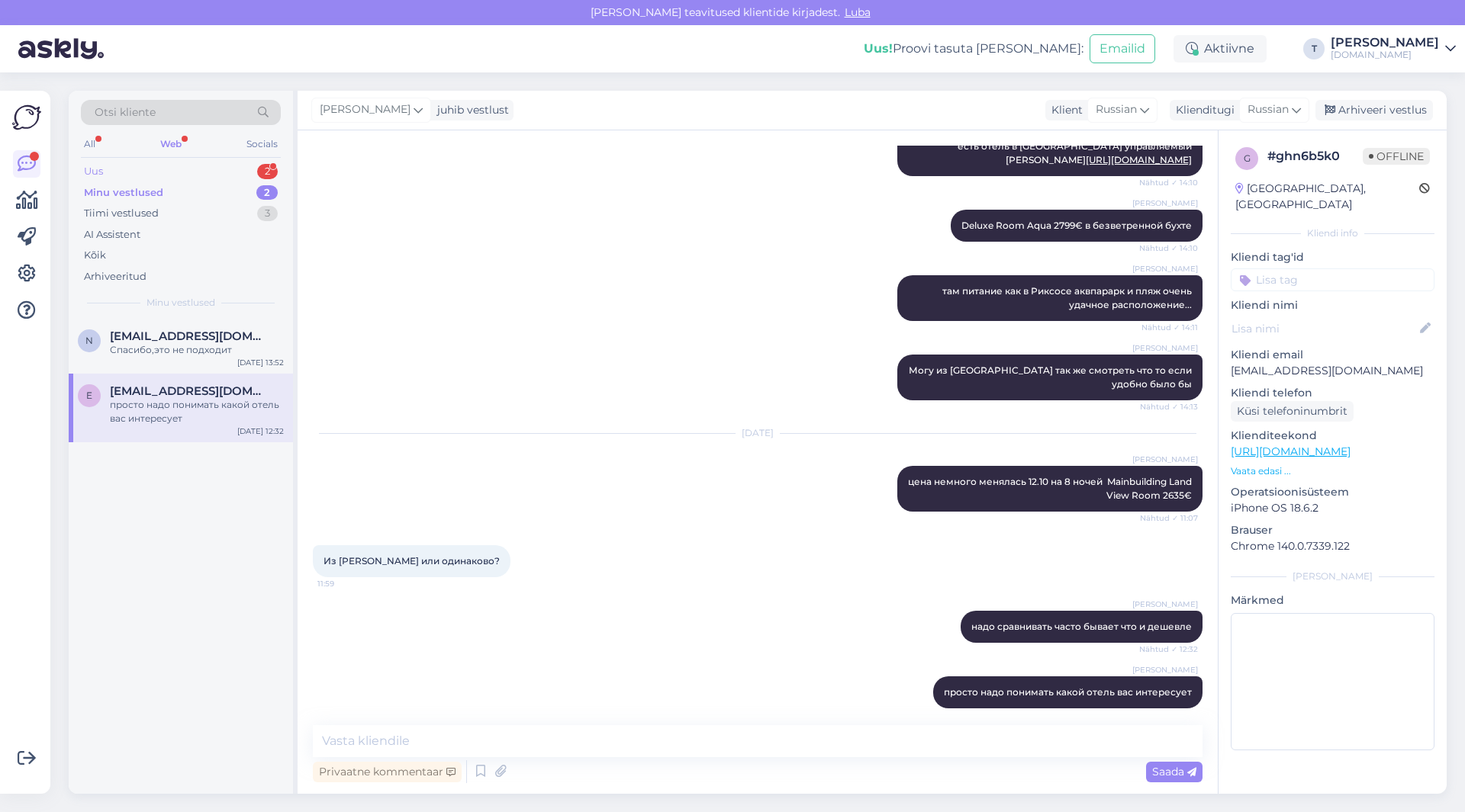
click at [219, 170] on div "Uus 2" at bounding box center [181, 171] width 200 height 22
